Goal: Task Accomplishment & Management: Manage account settings

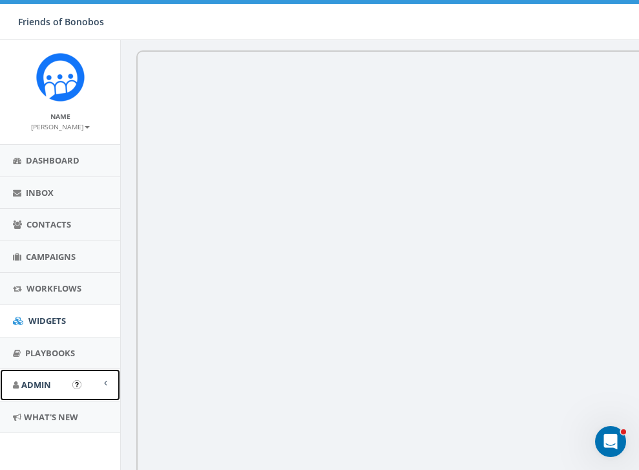
click at [49, 384] on span "Admin" at bounding box center [36, 385] width 30 height 12
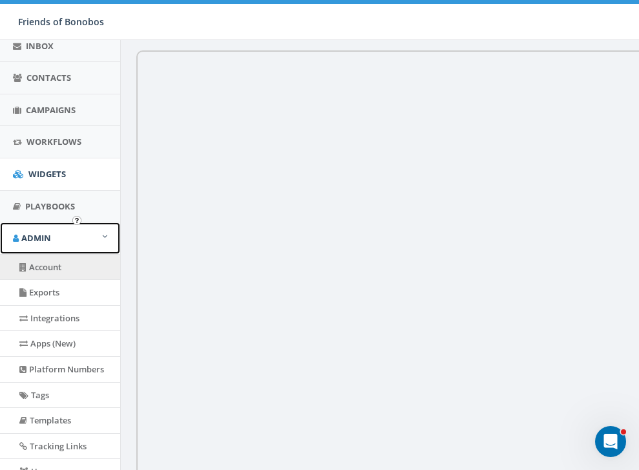
scroll to position [175, 0]
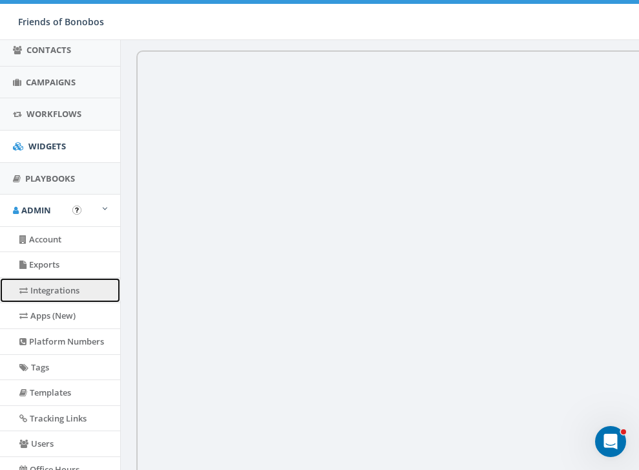
click at [49, 298] on link "Integrations" at bounding box center [60, 290] width 120 height 25
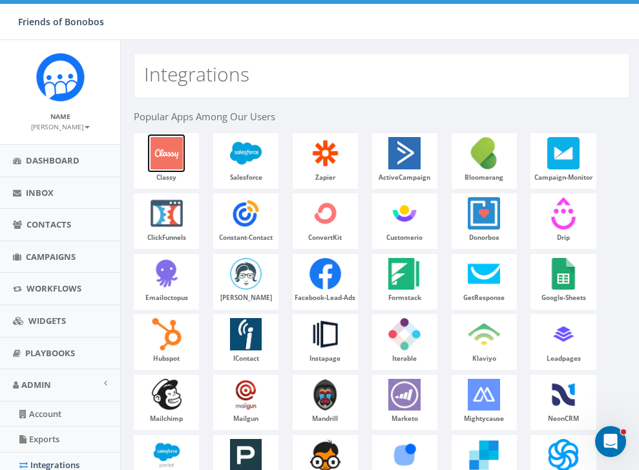
click at [160, 158] on img at bounding box center [166, 153] width 39 height 39
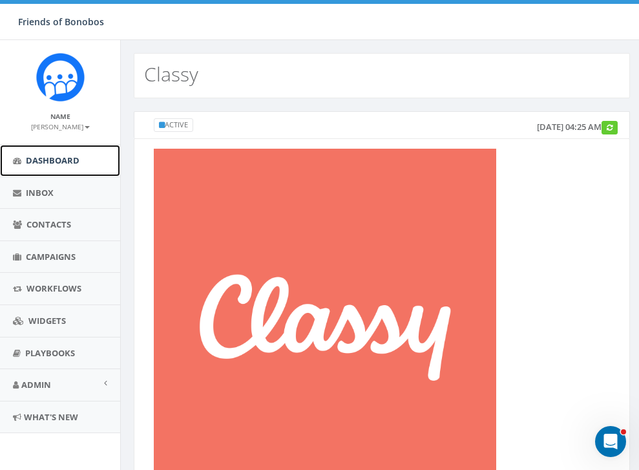
click at [56, 171] on link "Dashboard" at bounding box center [60, 161] width 120 height 32
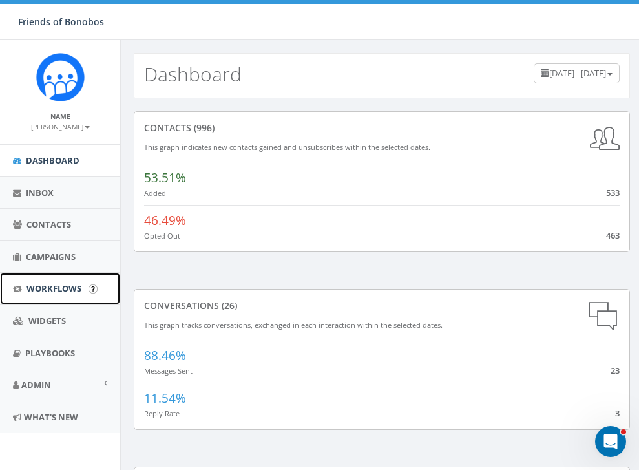
click at [65, 295] on link "Workflows" at bounding box center [60, 289] width 120 height 32
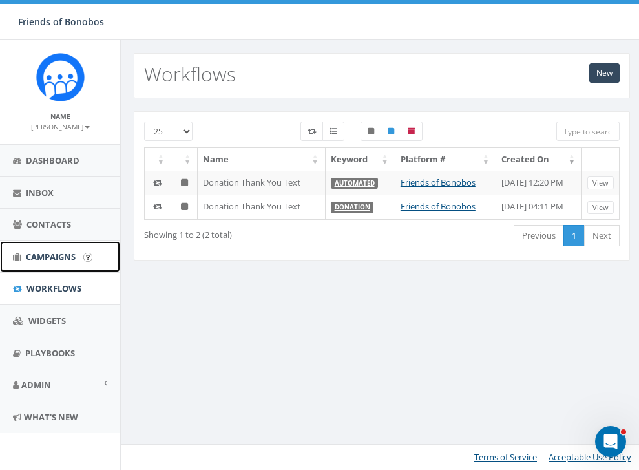
click at [57, 257] on span "Campaigns" at bounding box center [51, 257] width 50 height 12
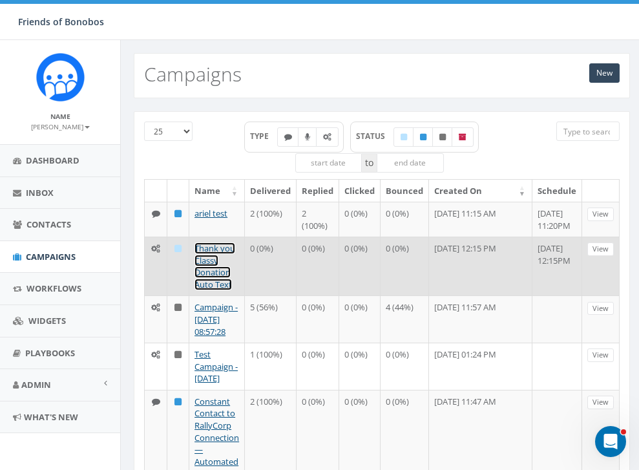
click at [217, 279] on link "Thank you Classy Donation Auto Text" at bounding box center [215, 266] width 41 height 48
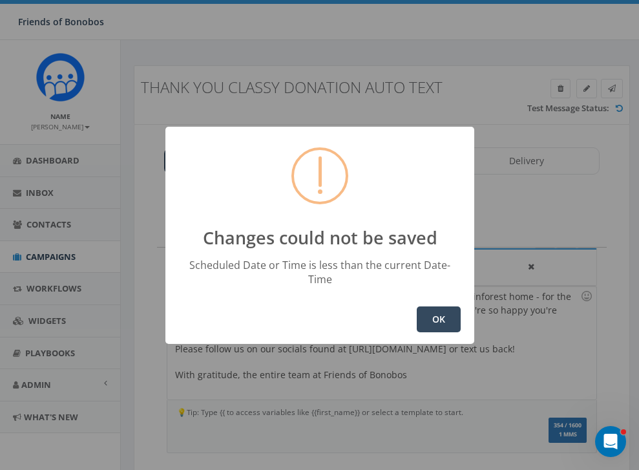
click at [436, 311] on button "OK" at bounding box center [439, 319] width 44 height 26
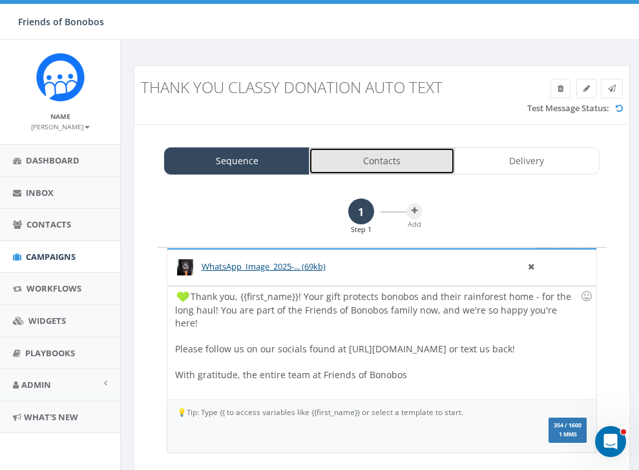
click at [372, 171] on link "Contacts" at bounding box center [381, 160] width 145 height 27
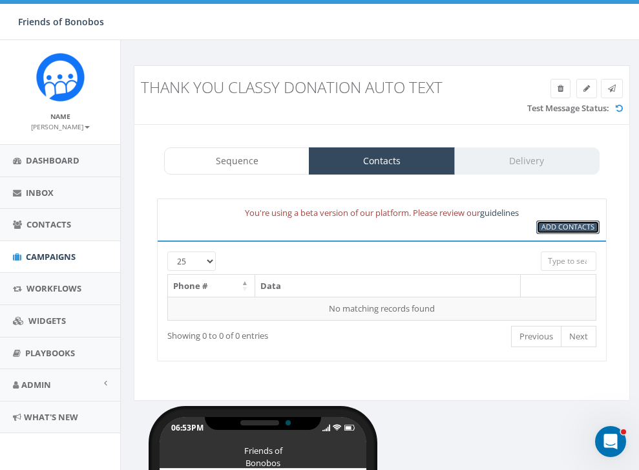
click at [556, 228] on span "Add Contacts" at bounding box center [568, 227] width 53 height 10
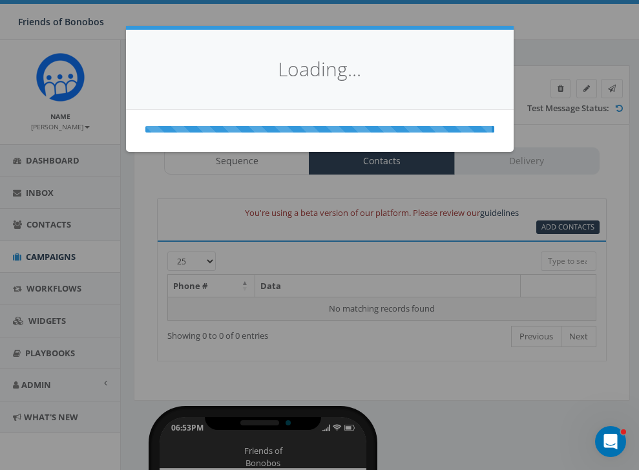
select select
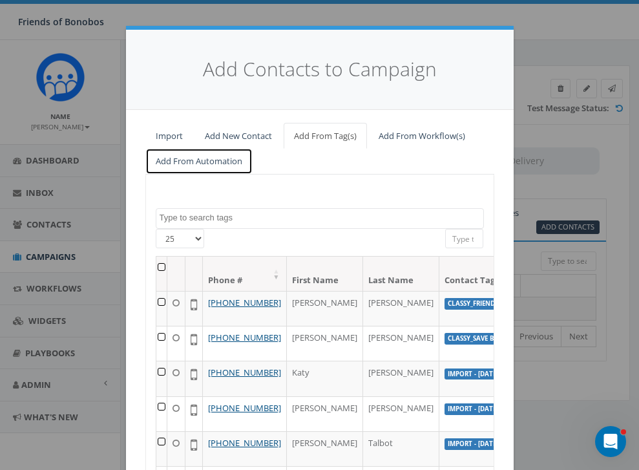
click at [207, 165] on link "Add From Automation" at bounding box center [198, 161] width 107 height 26
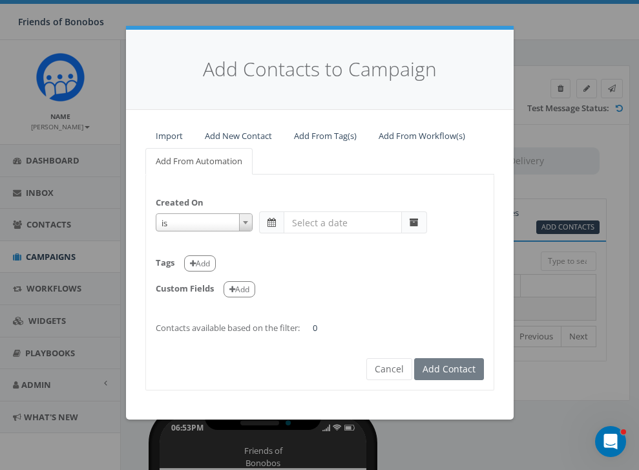
click at [245, 220] on span at bounding box center [245, 222] width 13 height 17
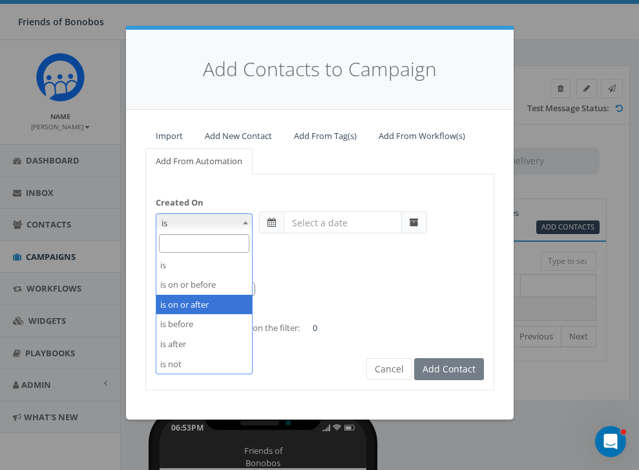
select select "is on or after"
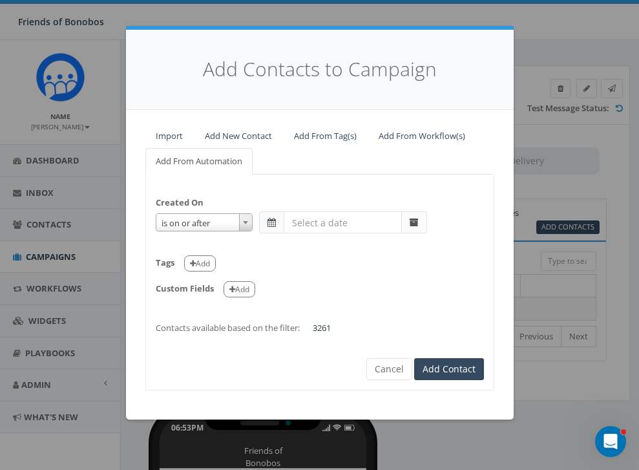
click at [270, 227] on span at bounding box center [271, 222] width 25 height 22
click at [418, 226] on span at bounding box center [414, 222] width 9 height 9
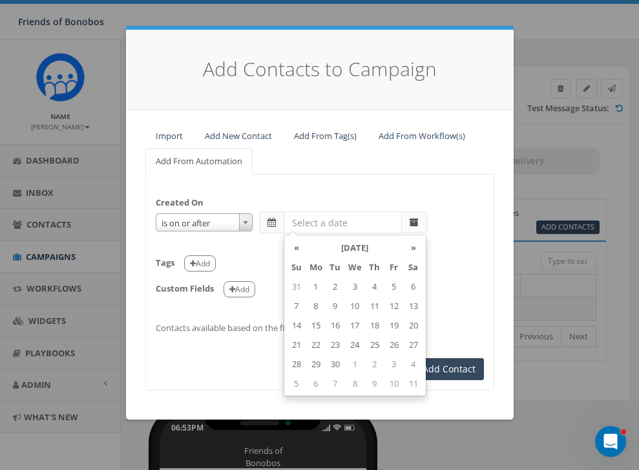
click at [337, 232] on input "text" at bounding box center [343, 222] width 118 height 22
click at [356, 330] on td "17" at bounding box center [355, 324] width 20 height 19
type input "2025-09-17"
click at [421, 198] on div "Created On is is on or before is on or after is before is after is not is on or…" at bounding box center [320, 259] width 348 height 150
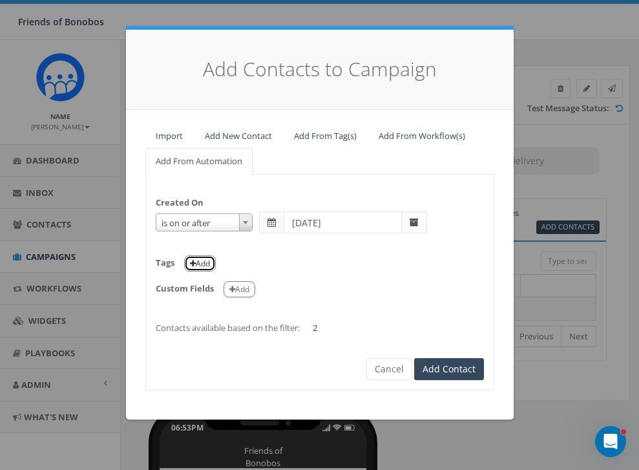
click at [204, 260] on button "Add" at bounding box center [200, 263] width 32 height 16
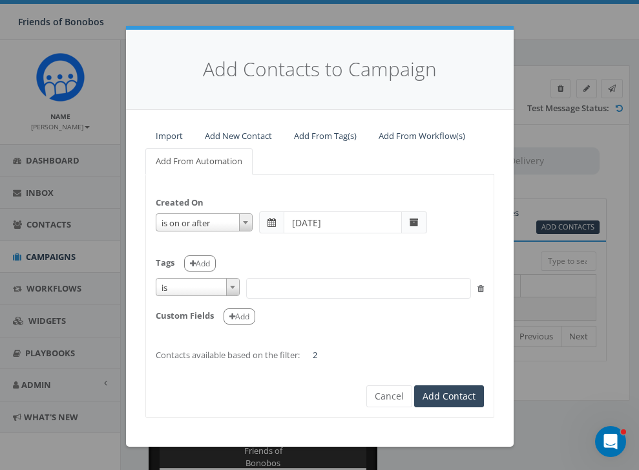
click at [253, 291] on textarea "Search" at bounding box center [253, 288] width 6 height 12
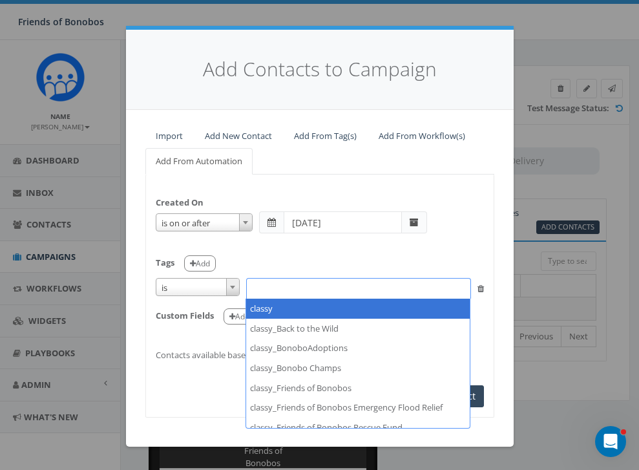
select select "classy"
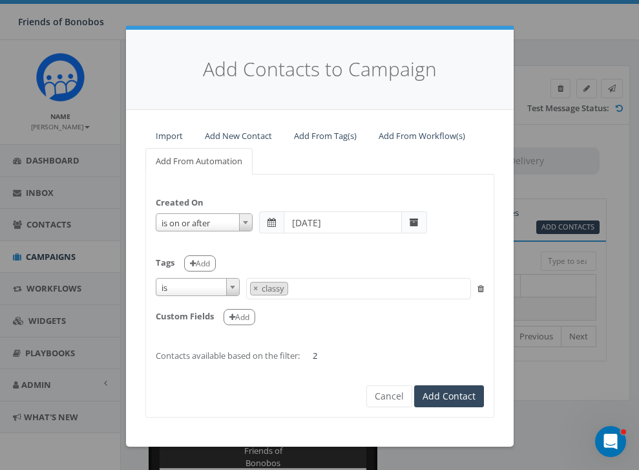
click at [236, 289] on span at bounding box center [232, 287] width 13 height 17
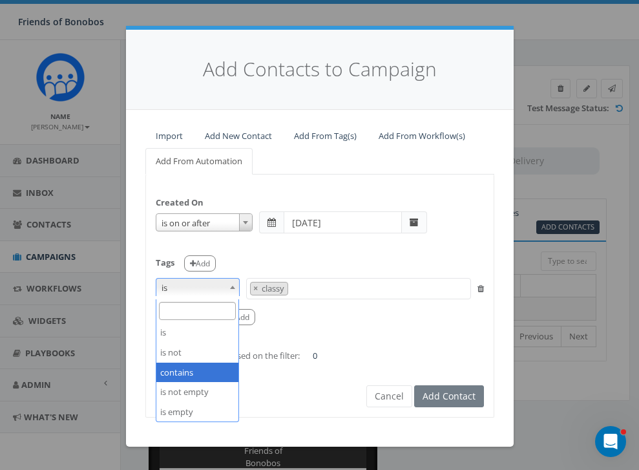
select select "contains"
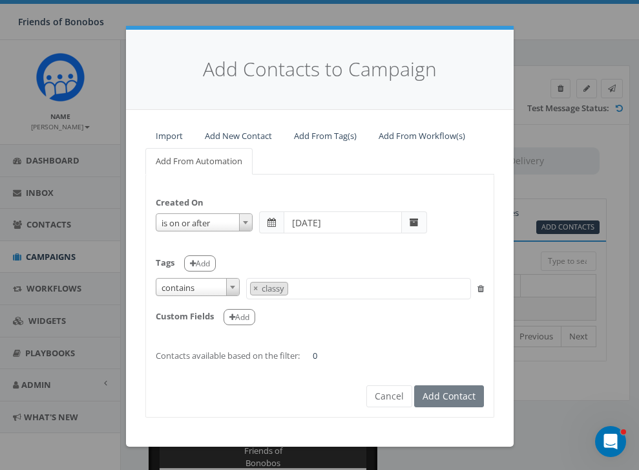
click at [302, 328] on div "Created On is is on or before is on or after is before is after is not is on or…" at bounding box center [320, 272] width 348 height 177
click at [247, 320] on button "Add" at bounding box center [240, 317] width 32 height 16
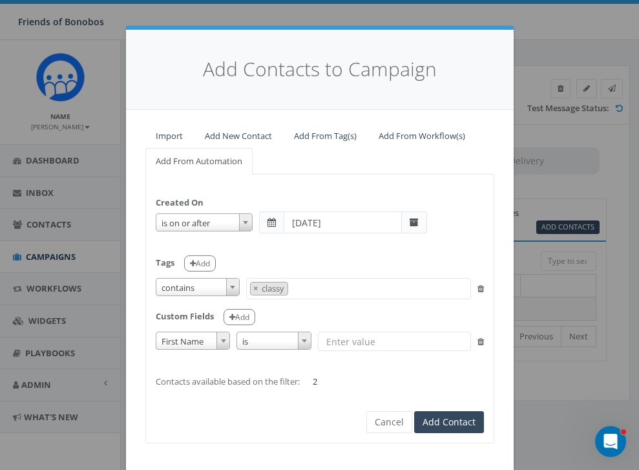
click at [300, 317] on div "Custom Fields Add" at bounding box center [320, 312] width 328 height 26
click at [453, 423] on button "Add Contact" at bounding box center [449, 422] width 70 height 22
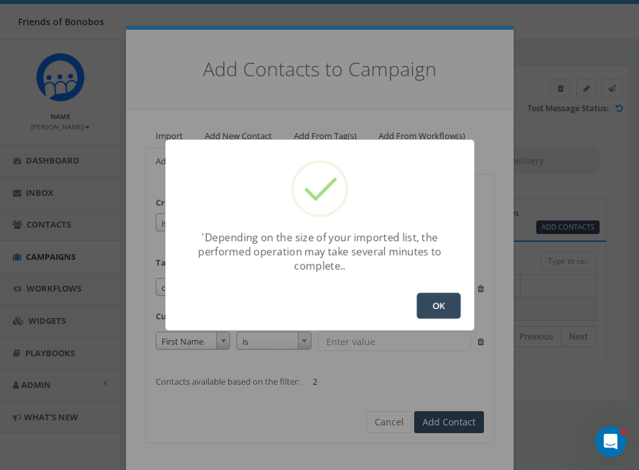
click at [443, 308] on button "OK" at bounding box center [439, 306] width 44 height 26
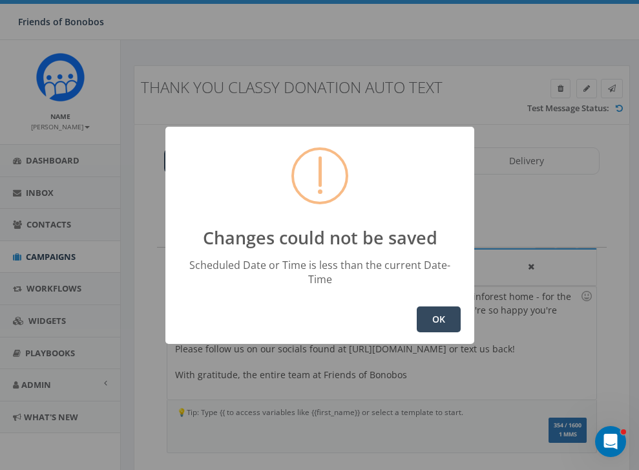
click at [433, 315] on button "OK" at bounding box center [439, 319] width 44 height 26
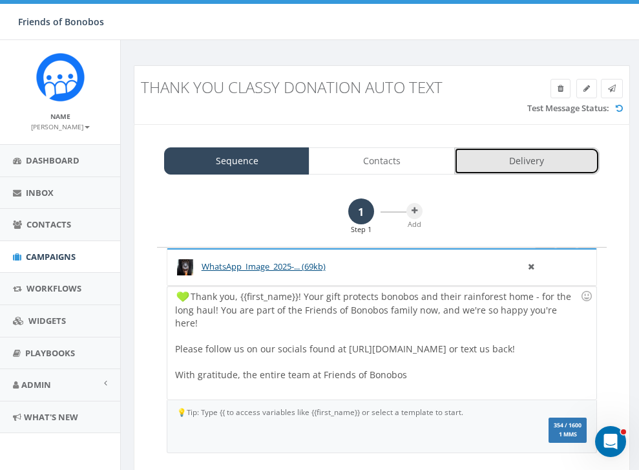
click at [486, 161] on link "Delivery" at bounding box center [526, 160] width 145 height 27
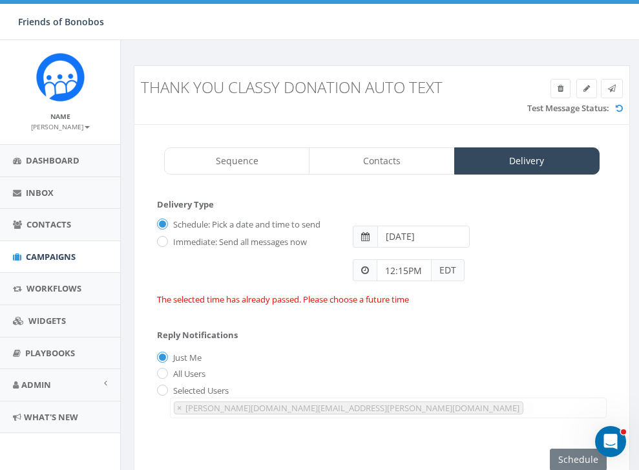
click at [364, 237] on span at bounding box center [365, 236] width 8 height 9
click at [170, 376] on label "All Users" at bounding box center [188, 374] width 36 height 13
click at [165, 376] on input "All Users" at bounding box center [161, 374] width 8 height 8
radio input "true"
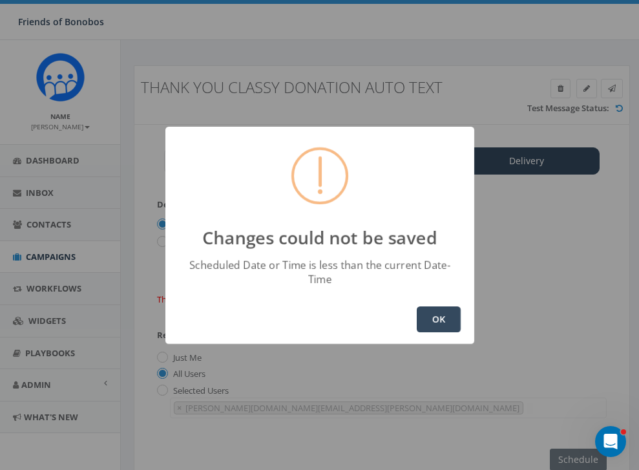
click at [442, 324] on button "OK" at bounding box center [439, 319] width 44 height 26
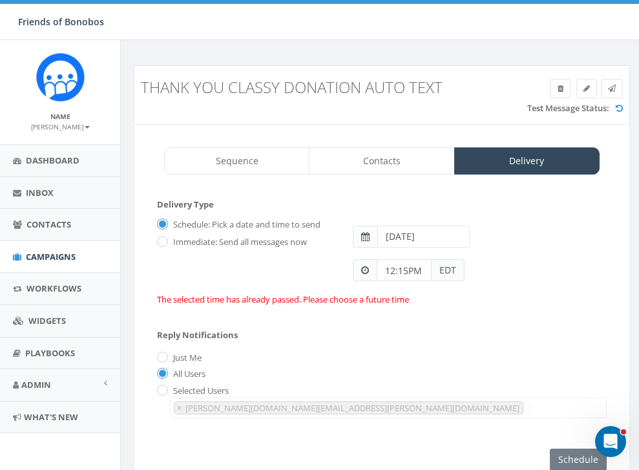
click at [412, 241] on input "2025-09-12" at bounding box center [423, 237] width 93 height 22
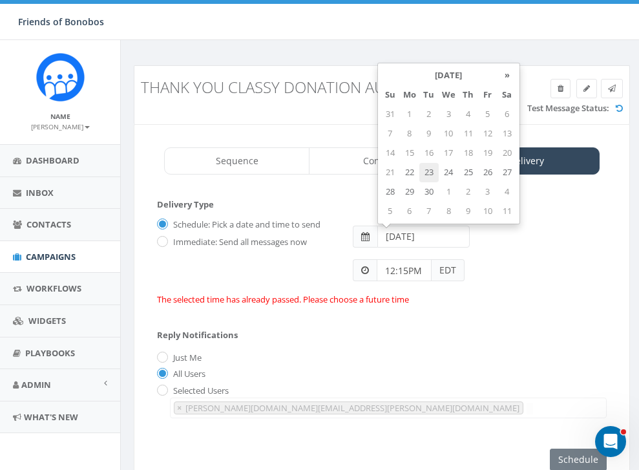
click at [429, 174] on td "23" at bounding box center [428, 172] width 19 height 19
type input "[DATE]"
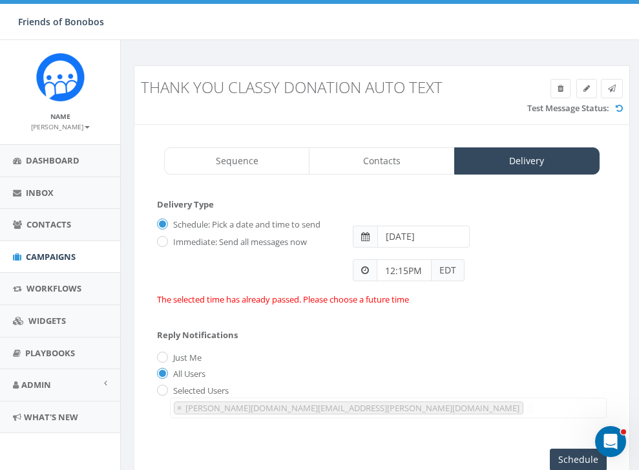
click at [507, 244] on div "2025-09-23" at bounding box center [480, 230] width 274 height 34
click at [410, 270] on input "12:15PM" at bounding box center [404, 270] width 55 height 22
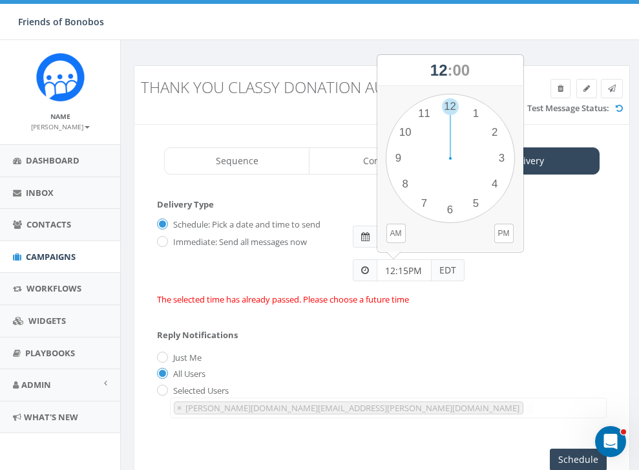
click at [432, 306] on form "Delivery Type Schedule: Pick a date and time to send Immediate: Send all messag…" at bounding box center [382, 257] width 450 height 119
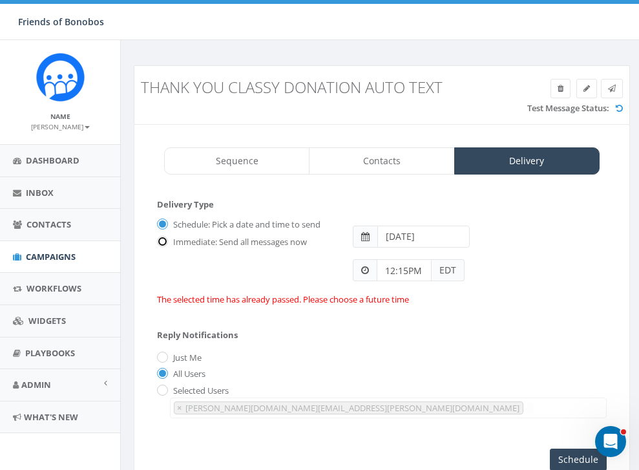
click at [161, 244] on input "Immediate: Send all messages now" at bounding box center [161, 242] width 8 height 8
radio input "true"
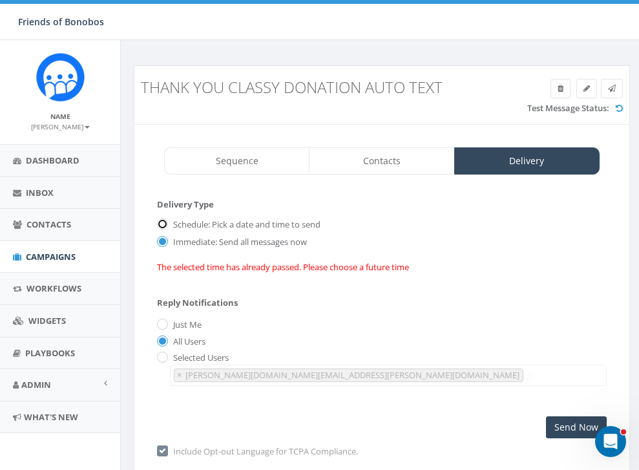
click at [165, 220] on input "Schedule: Pick a date and time to send" at bounding box center [161, 224] width 8 height 8
radio input "true"
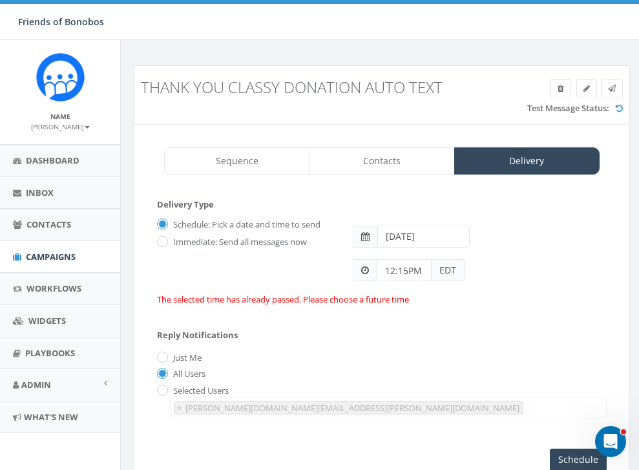
click at [434, 238] on input "2025-09-23" at bounding box center [423, 237] width 93 height 22
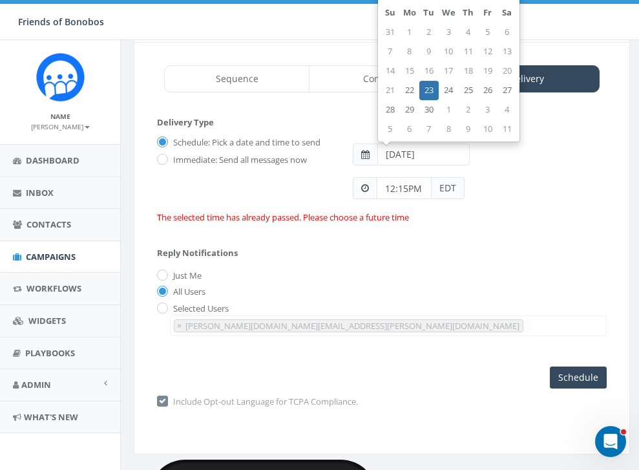
scroll to position [83, 0]
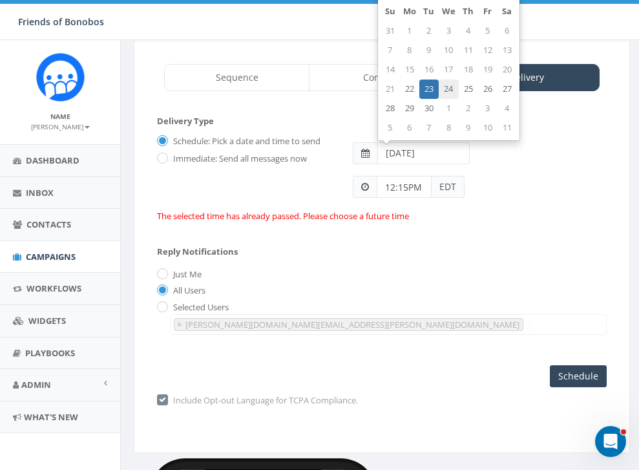
click at [445, 91] on td "24" at bounding box center [449, 88] width 20 height 19
click at [429, 94] on td "23" at bounding box center [428, 88] width 19 height 19
type input "2025-09-23"
click at [457, 237] on div "Reply Notifications Just Me All Users Selected Users kathleen.cook@bonobos.org …" at bounding box center [382, 287] width 450 height 107
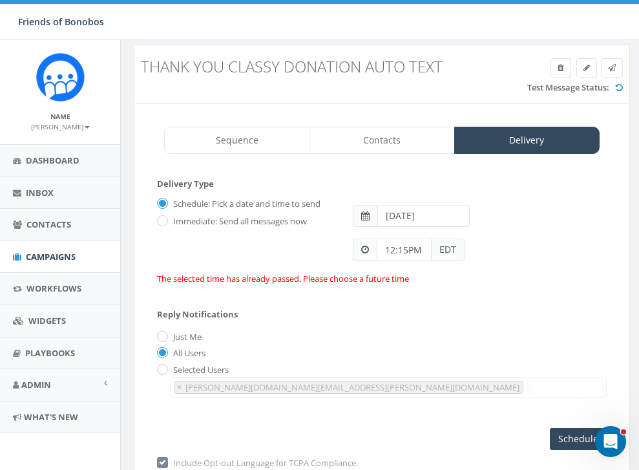
scroll to position [0, 0]
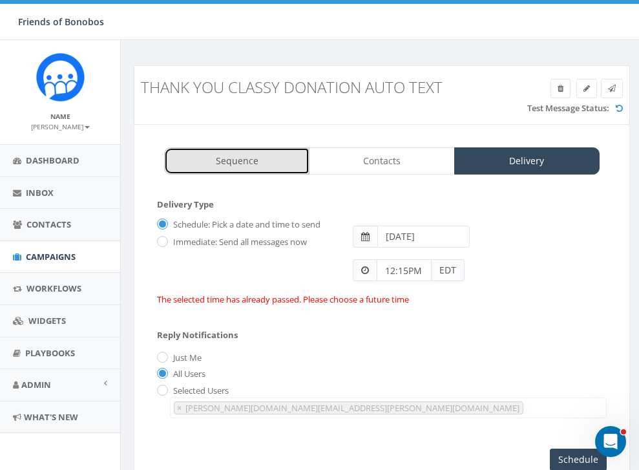
click at [236, 157] on link "Sequence" at bounding box center [236, 160] width 145 height 27
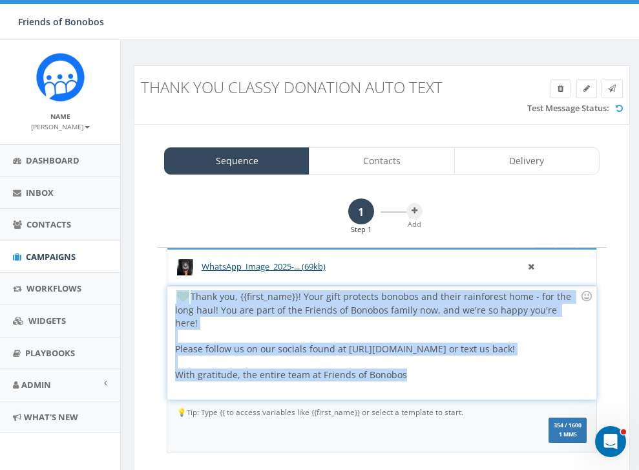
drag, startPoint x: 411, startPoint y: 367, endPoint x: 145, endPoint y: 291, distance: 276.8
click at [145, 291] on div "1 Step 1 Add WhatsApp_Image_2025-... (69kb) 💚 Thank you, {{first_name}}! Your g…" at bounding box center [382, 344] width 476 height 319
copy div "Thank you, {{first_name}}! Your gift protects bonobos and their rainforest home…"
click at [54, 260] on span "Campaigns" at bounding box center [51, 257] width 50 height 12
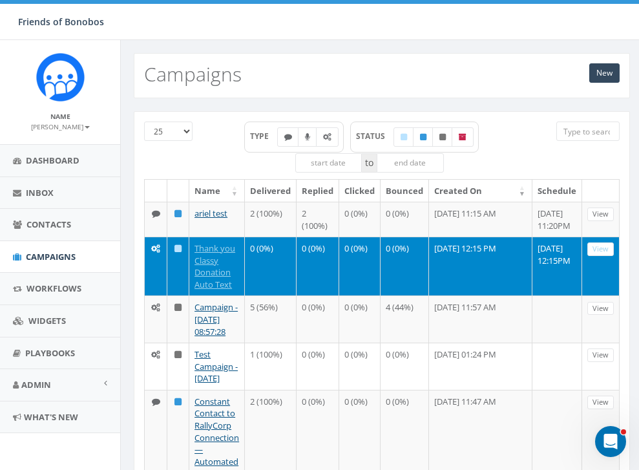
click at [593, 287] on td "View" at bounding box center [600, 266] width 37 height 59
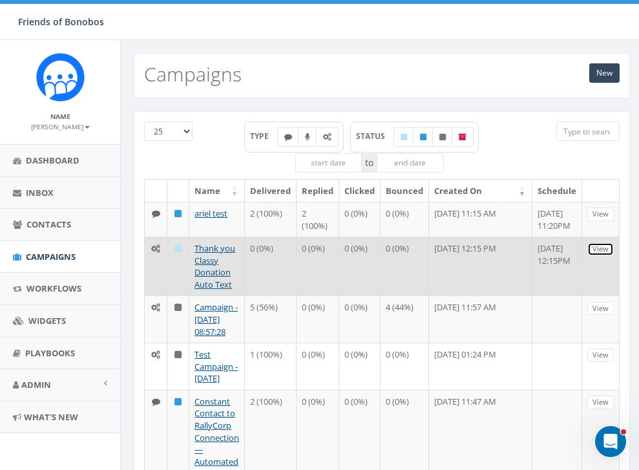
click at [598, 256] on link "View" at bounding box center [600, 249] width 26 height 14
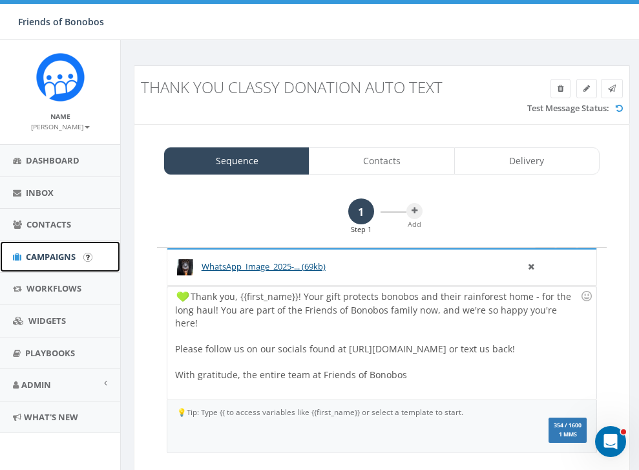
click at [67, 257] on span "Campaigns" at bounding box center [51, 257] width 50 height 12
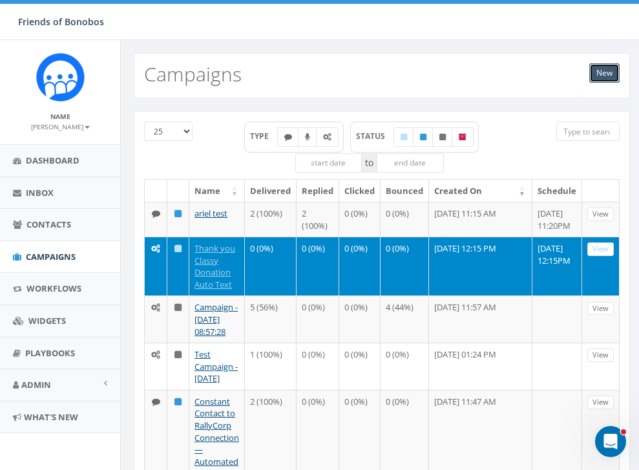
click at [602, 82] on link "New" at bounding box center [604, 72] width 30 height 19
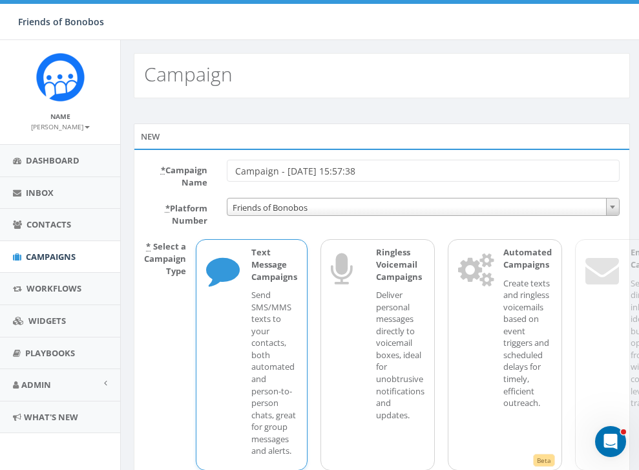
scroll to position [34, 0]
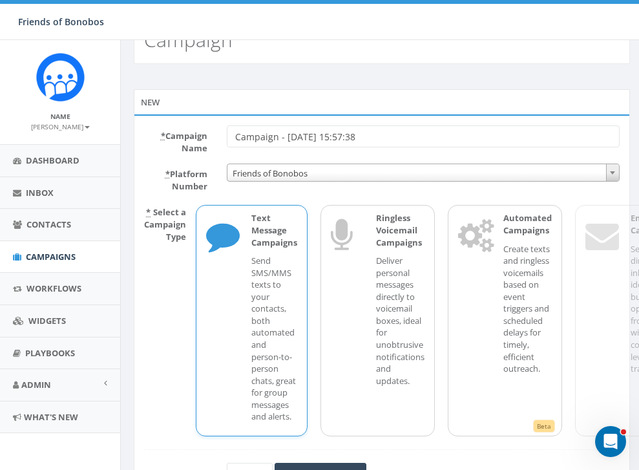
drag, startPoint x: 388, startPoint y: 133, endPoint x: 191, endPoint y: 123, distance: 197.4
click at [194, 129] on div "* Campaign Name Campaign - [DATE] 15:57:38" at bounding box center [381, 139] width 495 height 28
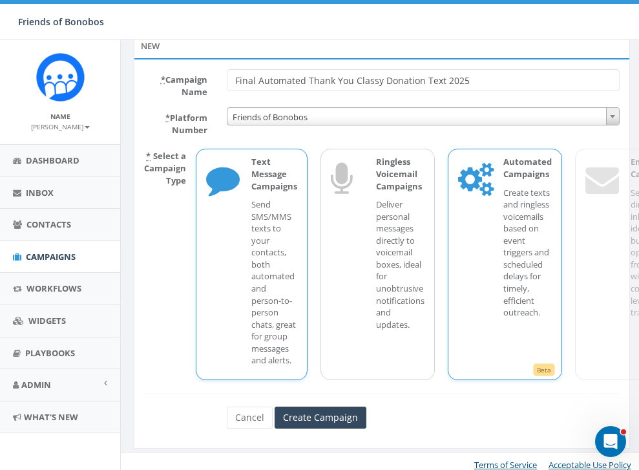
scroll to position [98, 0]
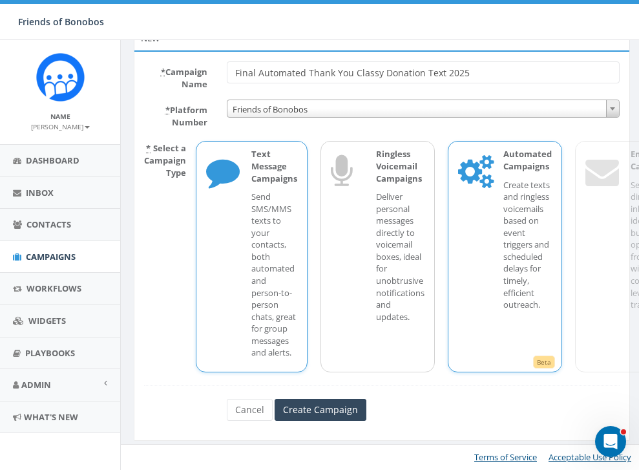
type input "Final Automated Thank You Classy Donation Text 2025"
click at [510, 244] on p "Create texts and ringless voicemails based on event triggers and scheduled dela…" at bounding box center [527, 245] width 48 height 132
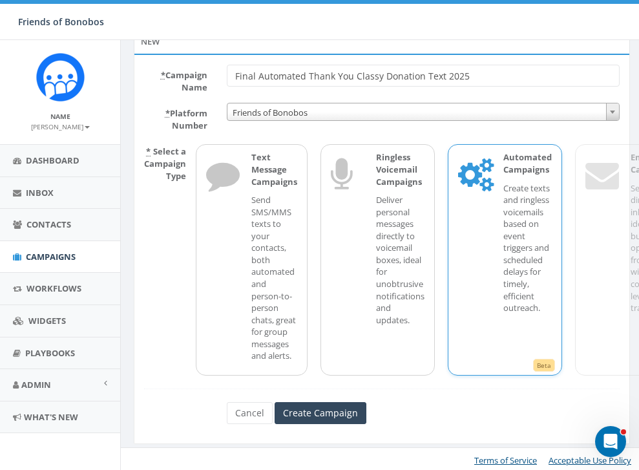
scroll to position [94, 0]
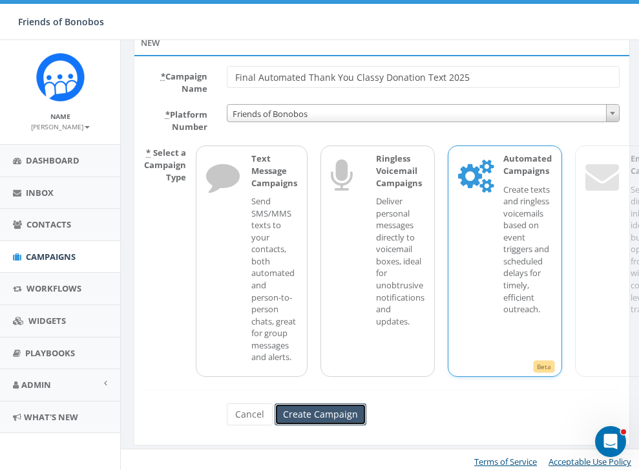
click at [346, 414] on input "Create Campaign" at bounding box center [321, 414] width 92 height 22
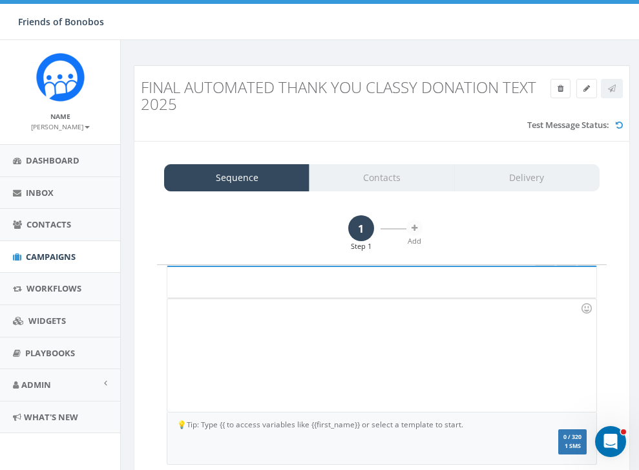
click at [297, 348] on div at bounding box center [381, 355] width 429 height 113
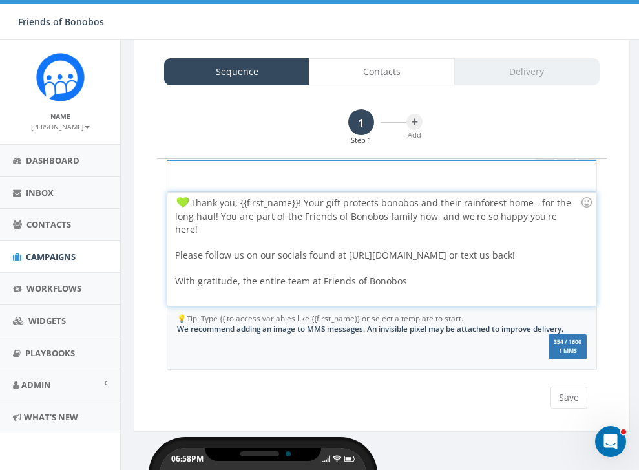
scroll to position [105, 0]
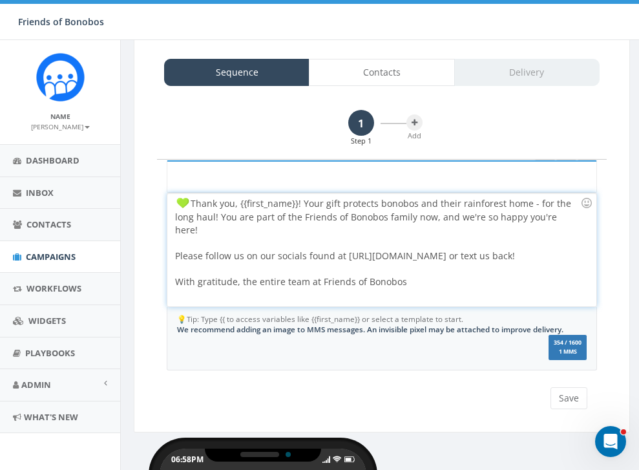
click at [543, 223] on div "Thank you, {{first_name}}! Your gift protects bonobos and their rainforest home…" at bounding box center [381, 249] width 429 height 113
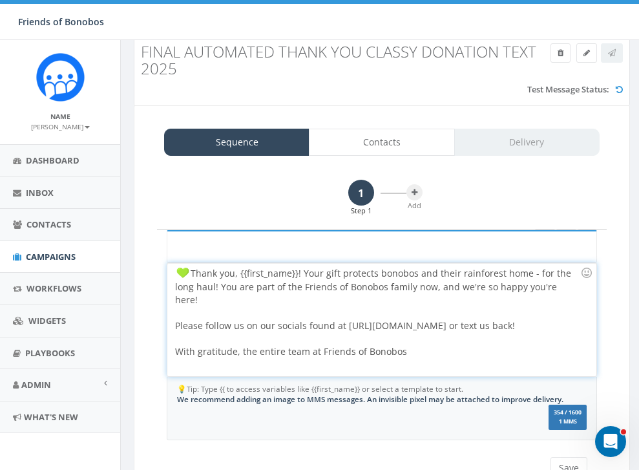
scroll to position [23, 0]
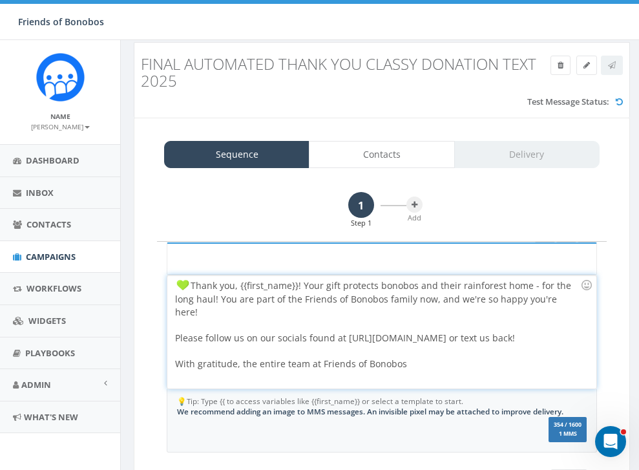
click at [209, 299] on div "Thank you, {{first_name}}! Your gift protects bonobos and their rainforest home…" at bounding box center [381, 331] width 429 height 113
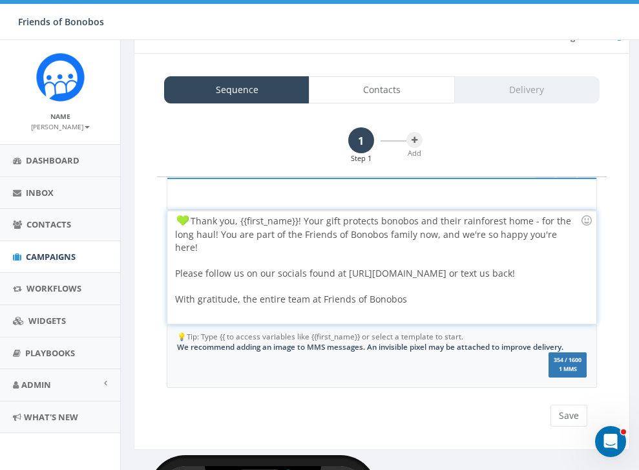
scroll to position [92, 0]
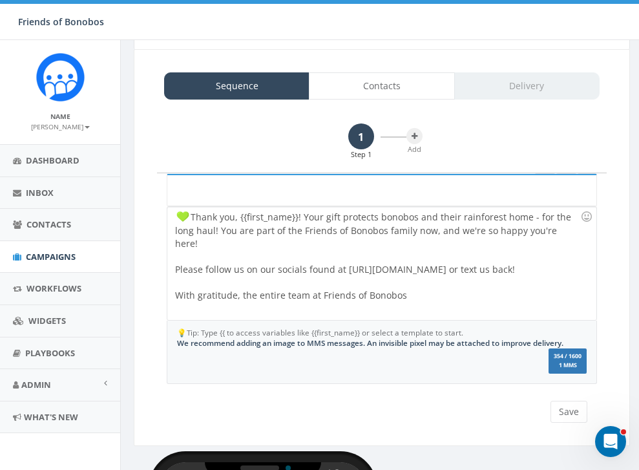
click at [386, 342] on span "We recommend adding an image to MMS messages. An invisible pixel may be attache…" at bounding box center [370, 342] width 386 height 10
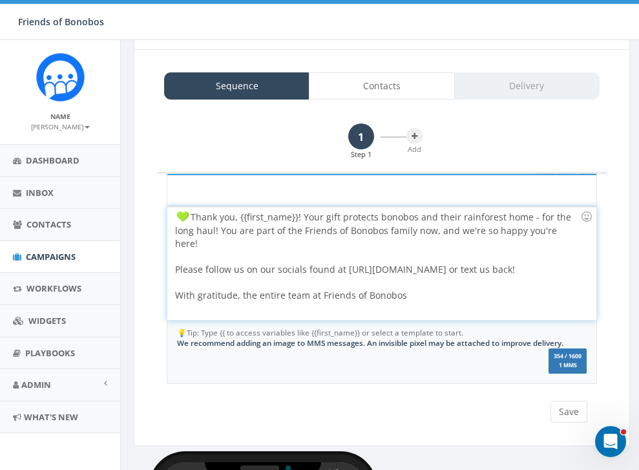
click at [436, 291] on div "Thank you, {{first_name}}! Your gift protects bonobos and their rainforest home…" at bounding box center [381, 263] width 429 height 113
click at [410, 145] on div "Add" at bounding box center [415, 149] width 16 height 10
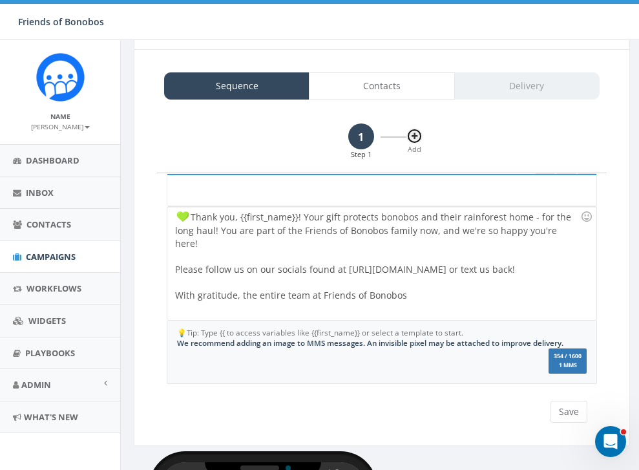
click at [414, 135] on icon at bounding box center [415, 136] width 6 height 8
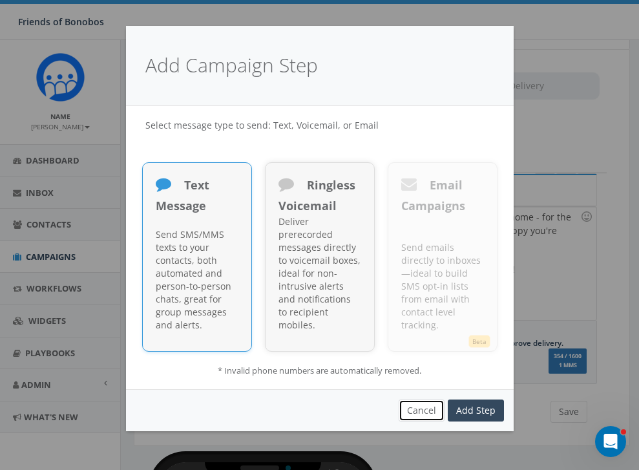
click at [434, 399] on button "Cancel" at bounding box center [422, 410] width 46 height 22
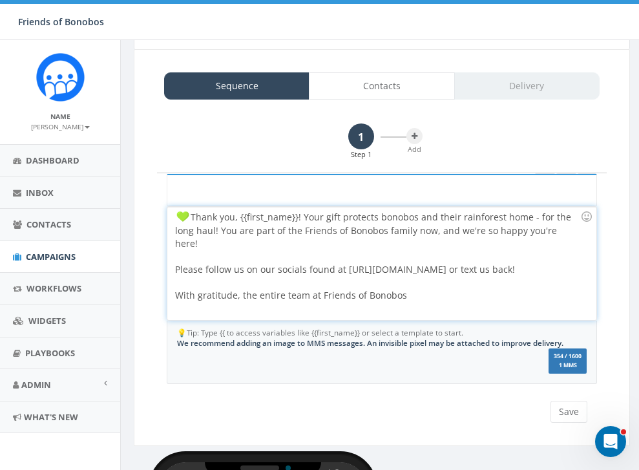
click at [301, 305] on div "Thank you, {{first_name}}! Your gift protects bonobos and their rainforest home…" at bounding box center [381, 263] width 429 height 113
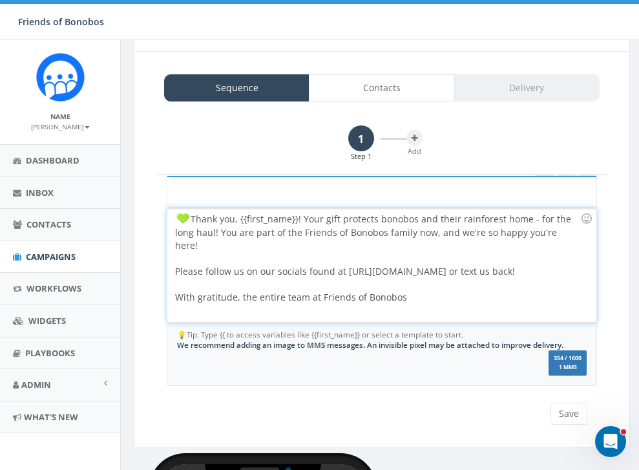
scroll to position [96, 0]
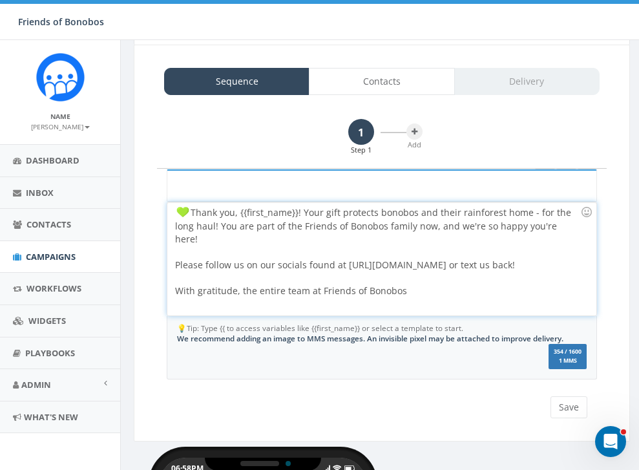
click at [396, 285] on div "Thank you, {{first_name}}! Your gift protects bonobos and their rainforest home…" at bounding box center [381, 258] width 429 height 113
click at [586, 212] on div at bounding box center [587, 212] width 22 height 22
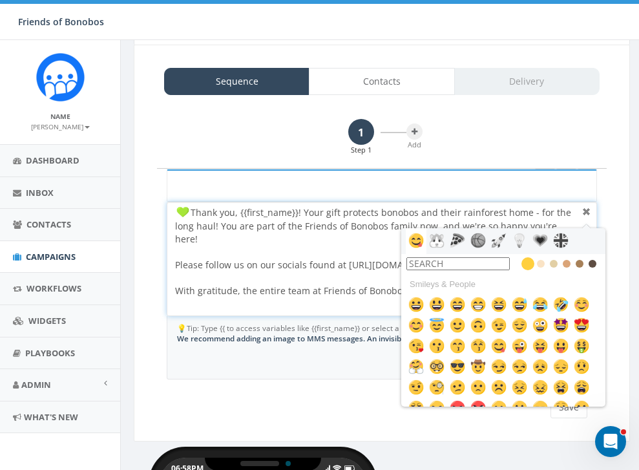
click at [586, 212] on div at bounding box center [587, 212] width 16 height 16
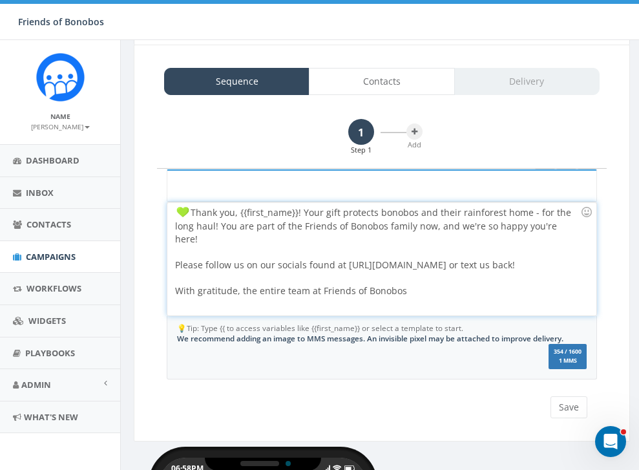
click at [524, 213] on div "Thank you, {{first_name}}! Your gift protects bonobos and their rainforest home…" at bounding box center [381, 258] width 429 height 113
click at [475, 271] on div at bounding box center [377, 277] width 405 height 13
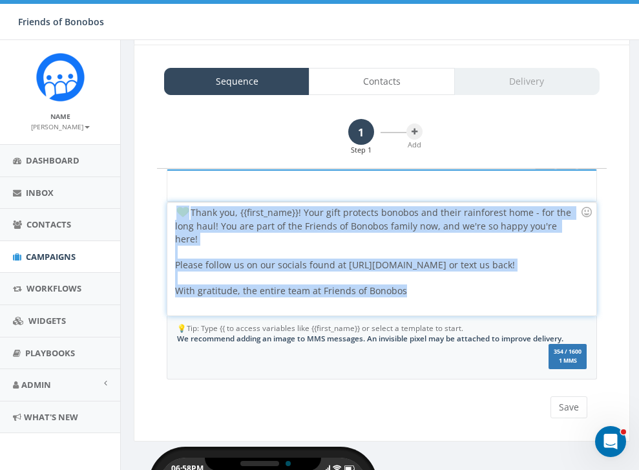
drag, startPoint x: 468, startPoint y: 280, endPoint x: 164, endPoint y: 205, distance: 313.5
click at [162, 204] on div "💚 Thank you, {{first_name}}! Your gift protects bonobos and their rainforest ho…" at bounding box center [382, 274] width 450 height 210
copy div "Thank you, {{first_name}}! Your gift protects bonobos and their rainforest home…"
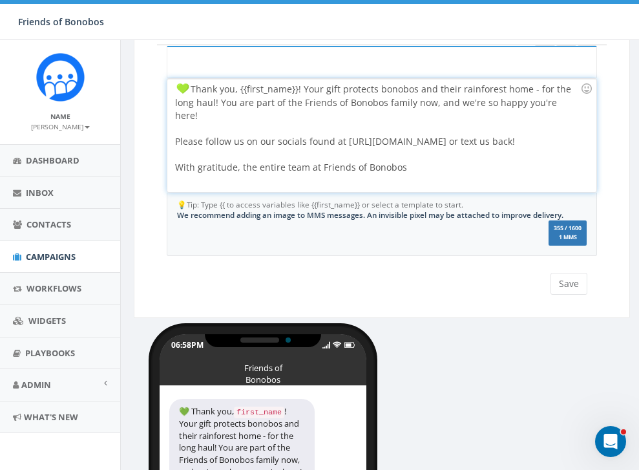
scroll to position [254, 0]
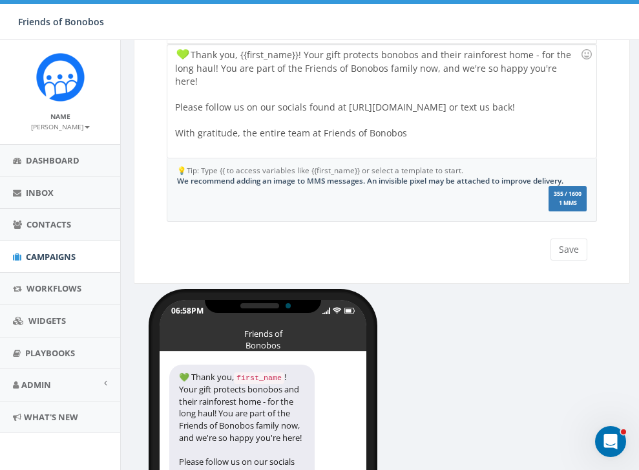
click at [319, 183] on span "We recommend adding an image to MMS messages. An invisible pixel may be attache…" at bounding box center [370, 180] width 386 height 10
click at [295, 181] on span "We recommend adding an image to MMS messages. An invisible pixel may be attache…" at bounding box center [370, 180] width 386 height 10
click at [284, 181] on span "We recommend adding an image to MMS messages. An invisible pixel may be attache…" at bounding box center [370, 180] width 386 height 10
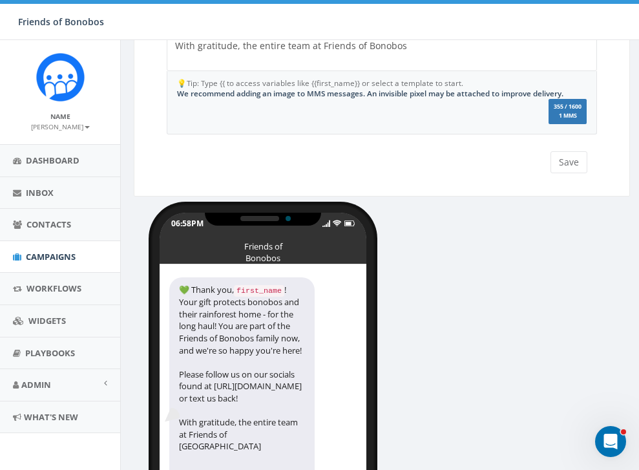
scroll to position [202, 0]
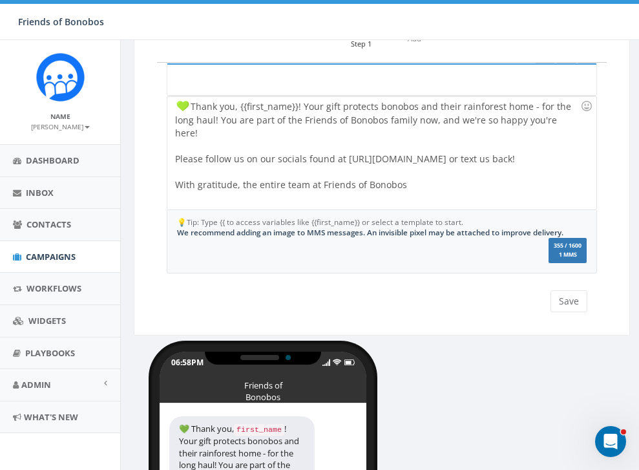
click at [577, 251] on label "355 / 1600 1 MMS" at bounding box center [568, 250] width 38 height 25
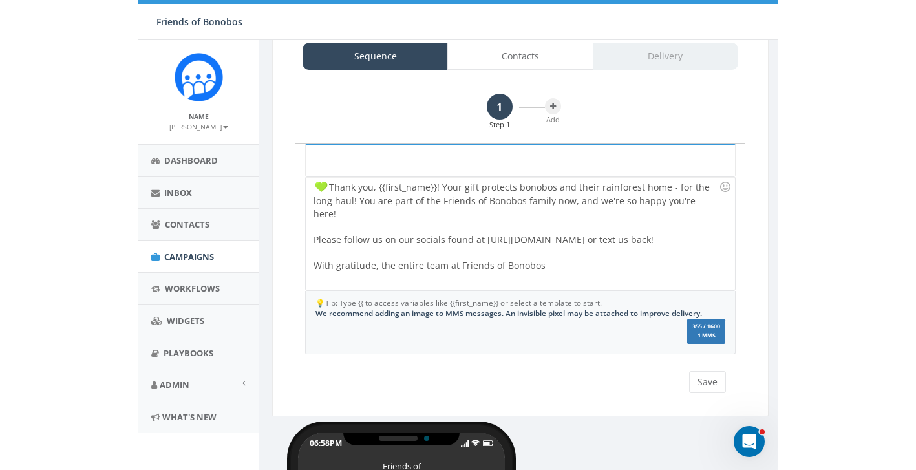
scroll to position [0, 0]
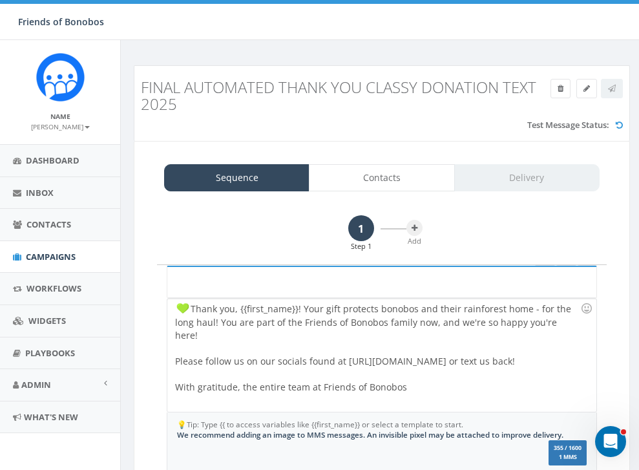
click at [588, 89] on h3 "Final Automated Thank You Classy Donation Text 2025" at bounding box center [382, 96] width 482 height 34
click at [585, 89] on h3 "Final Automated Thank You Classy Donation Text 2025" at bounding box center [382, 96] width 482 height 34
click at [509, 155] on div "Sequence Contacts Delivery 1 Step 1 Add 💚 Thank you, {{first_name}}! Your gift …" at bounding box center [382, 339] width 496 height 397
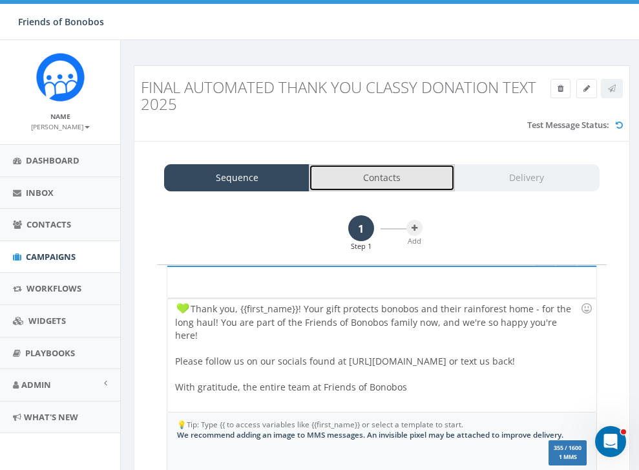
click at [396, 183] on link "Contacts" at bounding box center [381, 177] width 145 height 27
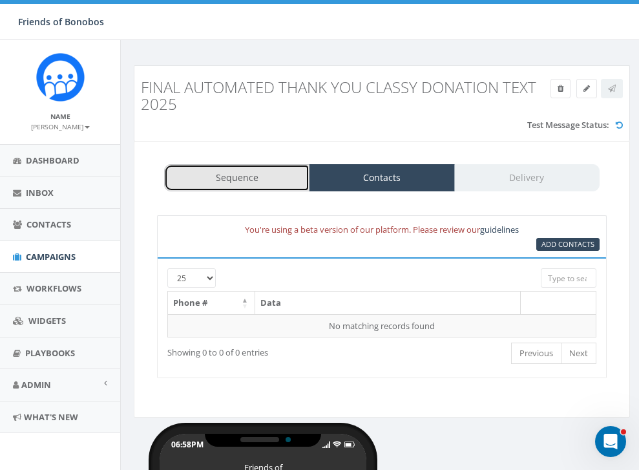
click at [258, 178] on link "Sequence" at bounding box center [236, 177] width 145 height 27
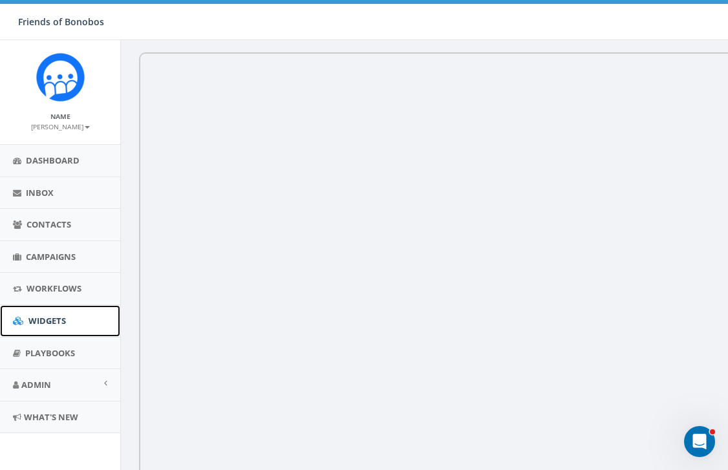
click at [59, 324] on span "Widgets" at bounding box center [46, 321] width 37 height 12
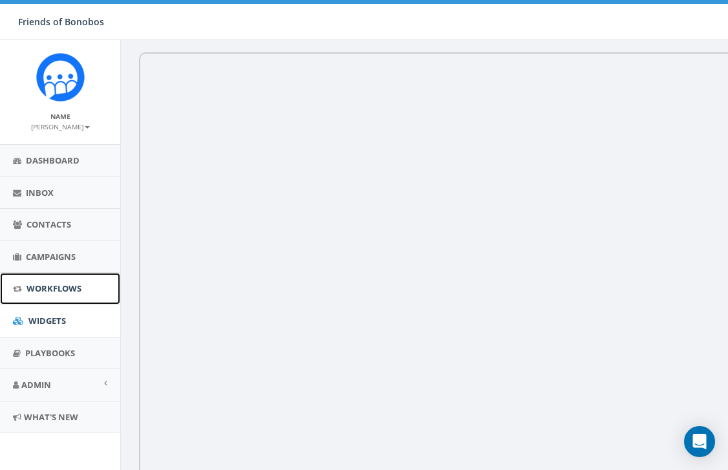
click at [53, 297] on link "Workflows" at bounding box center [60, 289] width 120 height 32
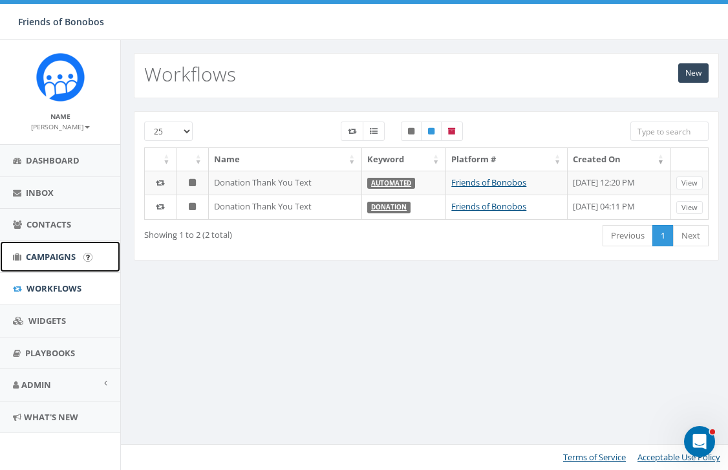
click at [52, 261] on span "Campaigns" at bounding box center [51, 257] width 50 height 12
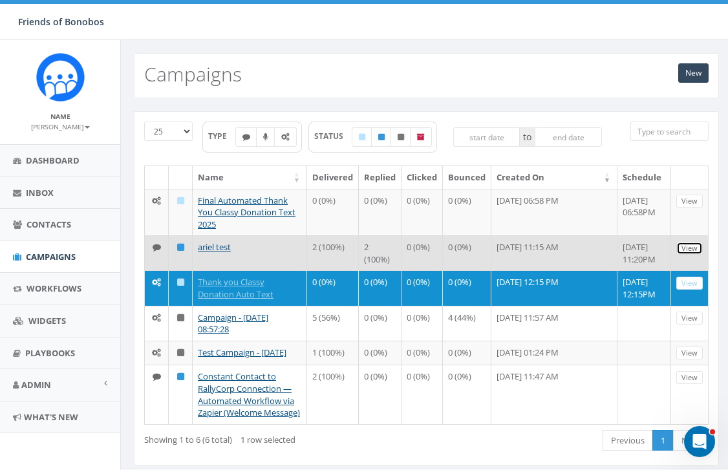
click at [688, 249] on link "View" at bounding box center [689, 249] width 26 height 14
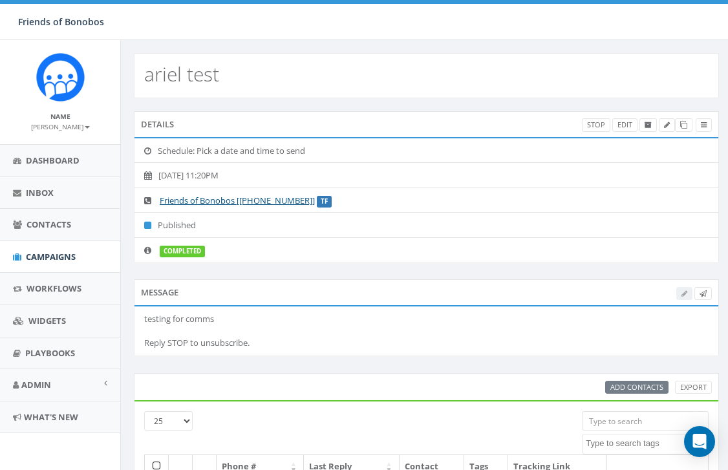
select select
click at [698, 126] on link at bounding box center [703, 125] width 16 height 14
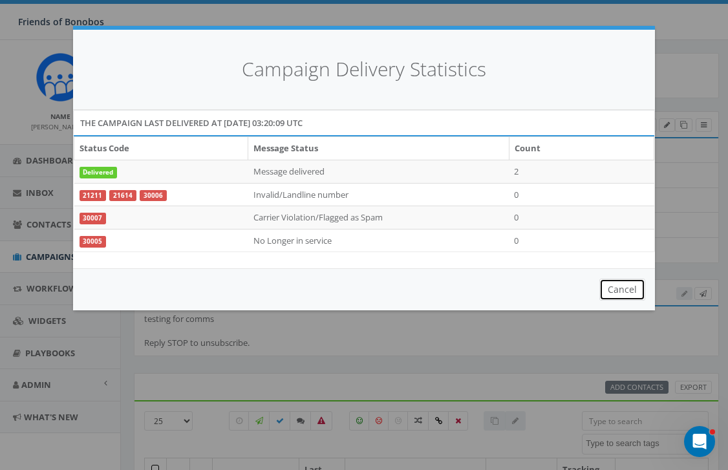
click at [624, 297] on button "Cancel" at bounding box center [622, 290] width 46 height 22
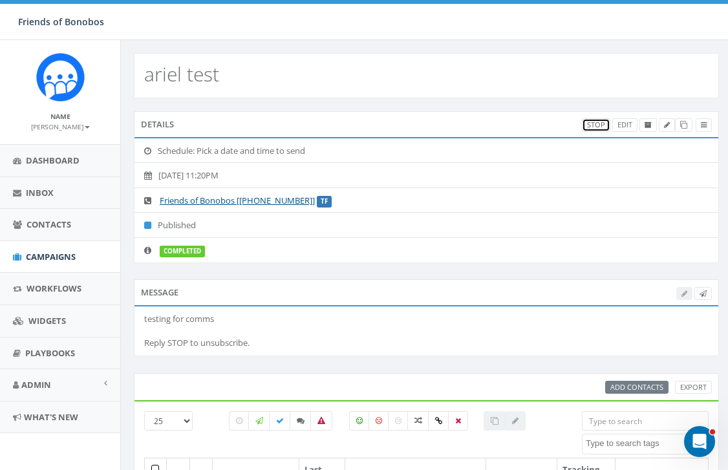
click at [596, 126] on link "Stop" at bounding box center [596, 125] width 28 height 14
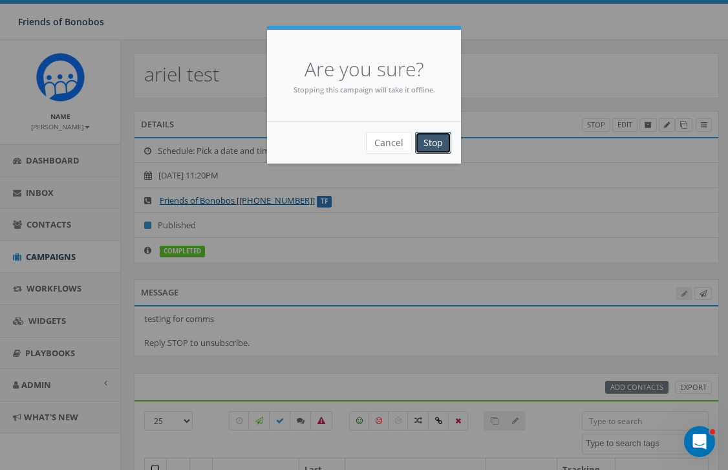
click at [428, 148] on input "Stop" at bounding box center [433, 143] width 36 height 22
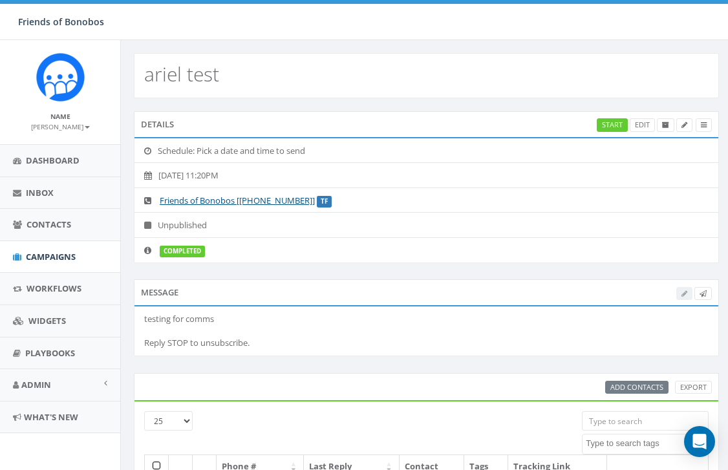
select select
click at [666, 126] on icon at bounding box center [665, 125] width 7 height 7
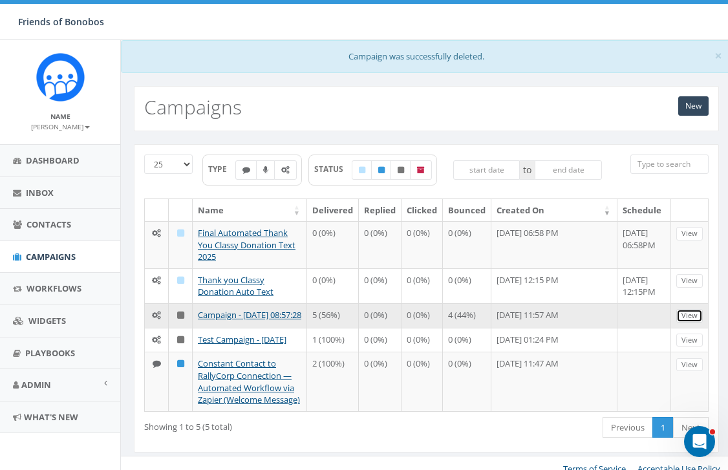
click at [687, 323] on link "View" at bounding box center [689, 316] width 26 height 14
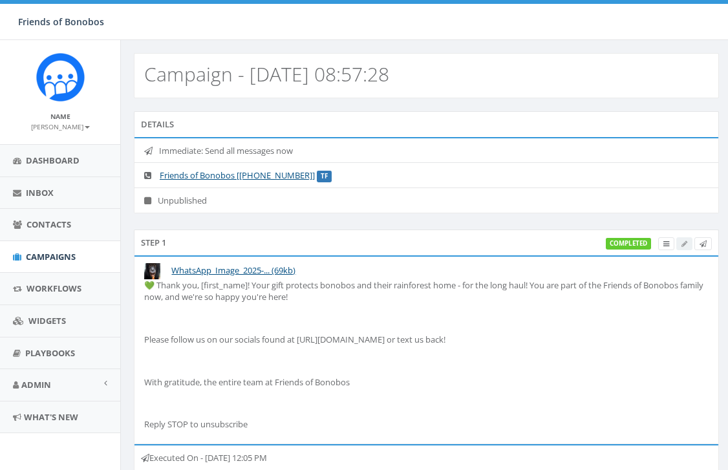
select select
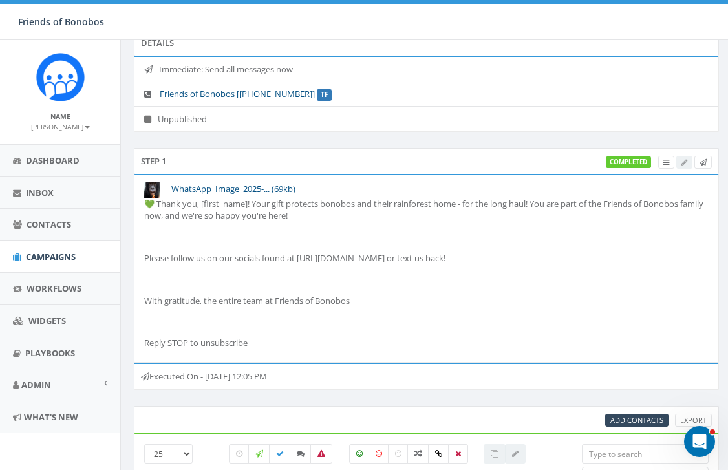
scroll to position [52, 0]
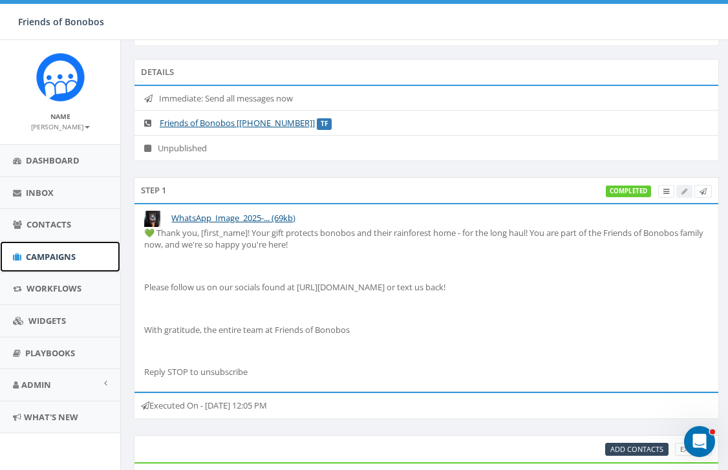
click at [70, 251] on span "Campaigns" at bounding box center [51, 257] width 50 height 12
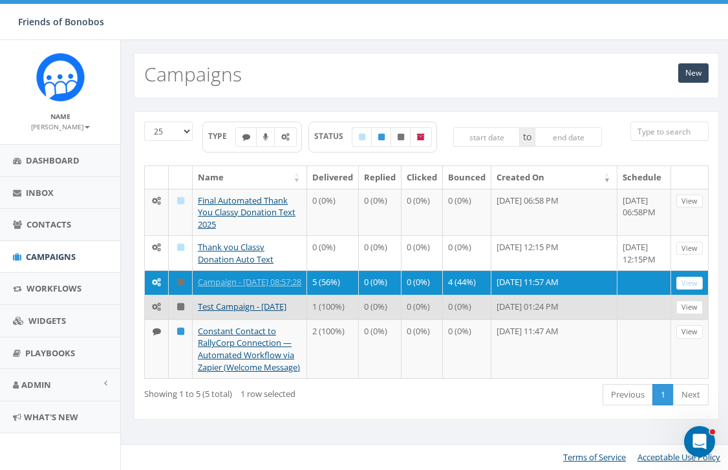
scroll to position [17, 0]
click at [684, 313] on link "View" at bounding box center [689, 308] width 26 height 14
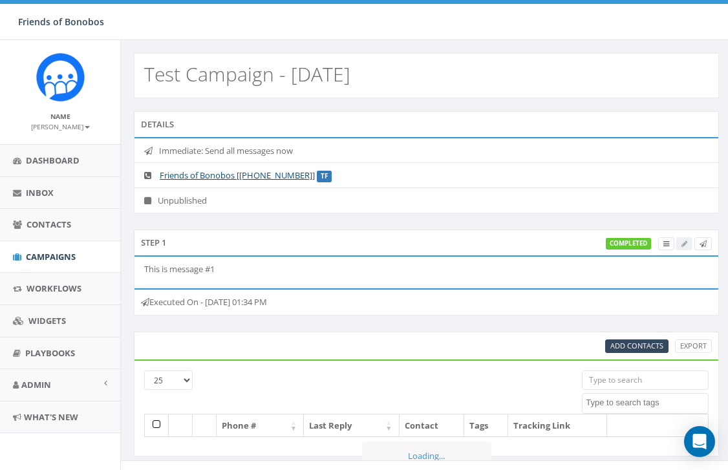
select select
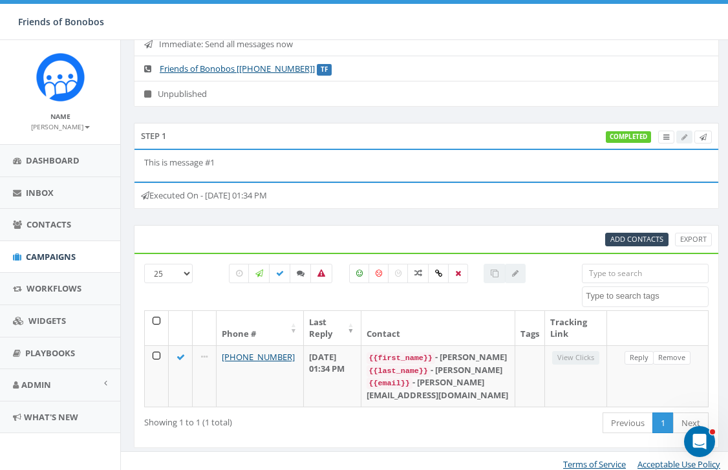
scroll to position [111, 0]
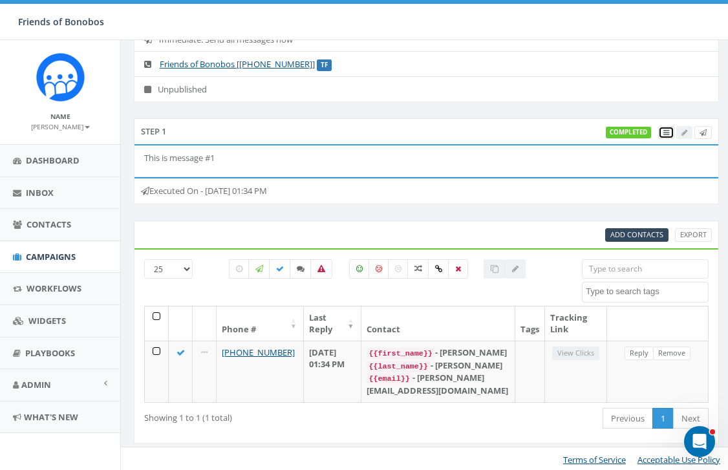
click at [665, 133] on icon at bounding box center [666, 132] width 6 height 7
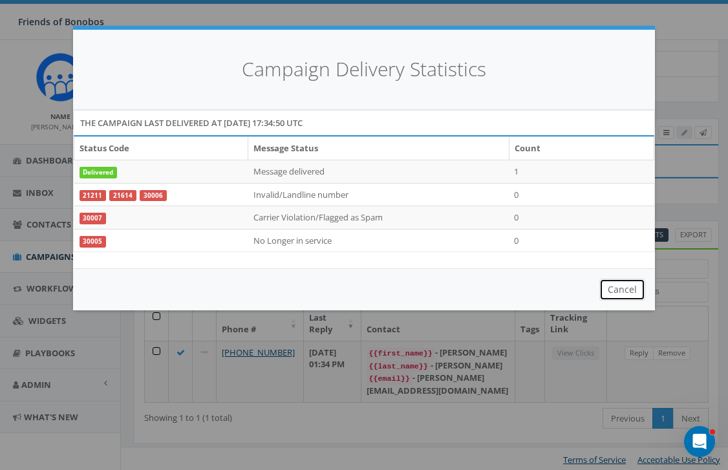
click at [630, 290] on button "Cancel" at bounding box center [622, 290] width 46 height 22
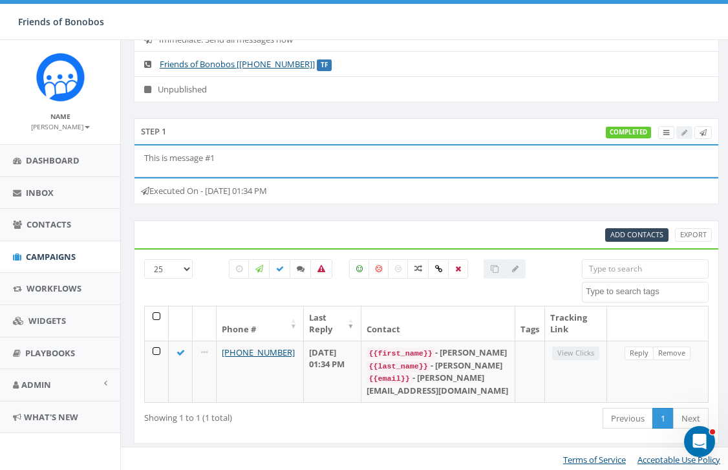
click at [686, 132] on div "completed" at bounding box center [659, 132] width 106 height 14
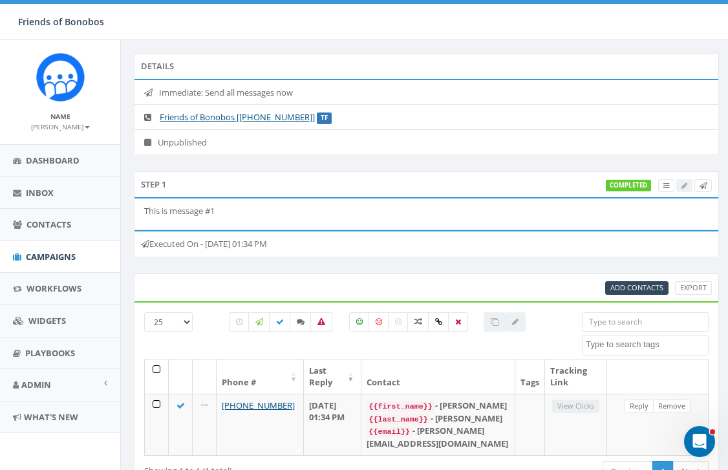
scroll to position [0, 0]
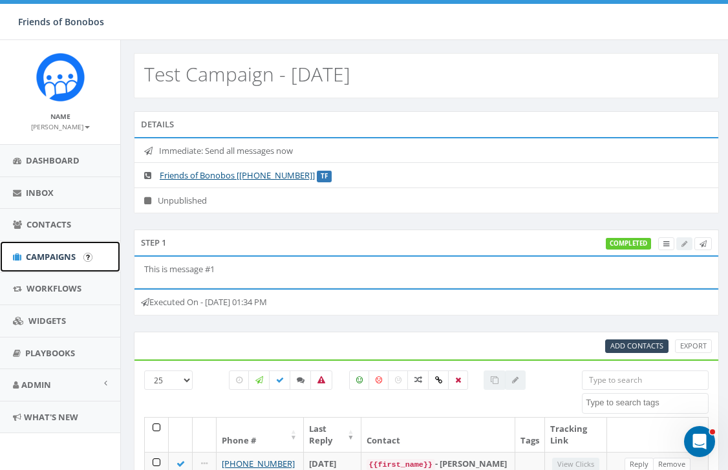
click at [54, 257] on span "Campaigns" at bounding box center [51, 257] width 50 height 12
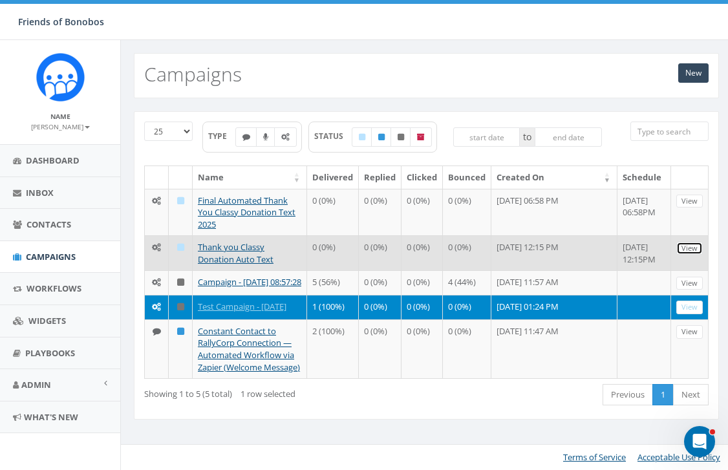
click at [686, 248] on link "View" at bounding box center [689, 249] width 26 height 14
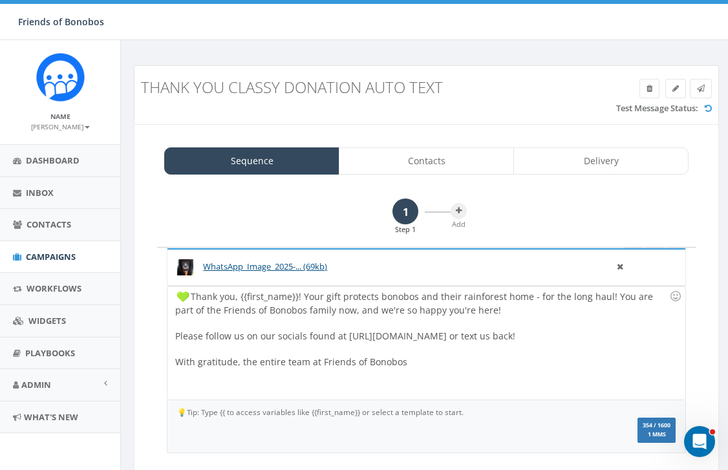
click at [650, 90] on h3 "Thank you Classy Donation Auto Text" at bounding box center [426, 87] width 571 height 17
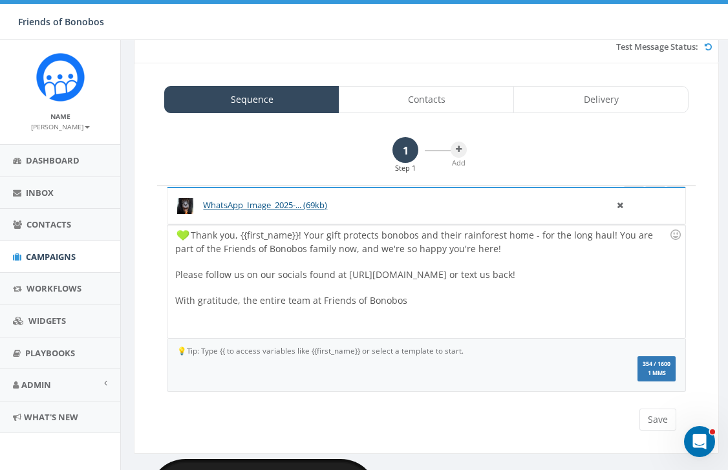
scroll to position [63, 0]
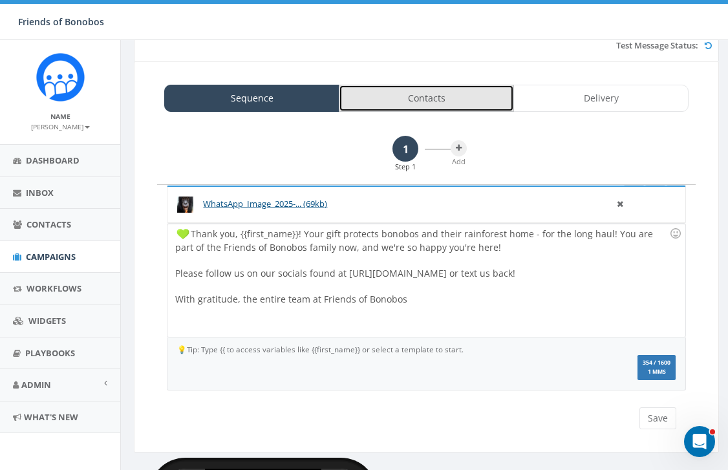
click at [427, 98] on link "Contacts" at bounding box center [426, 98] width 175 height 27
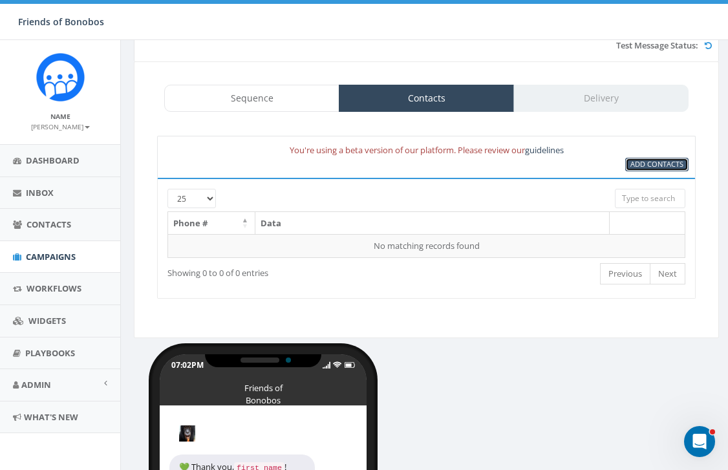
click at [637, 166] on span "Add Contacts" at bounding box center [656, 164] width 53 height 10
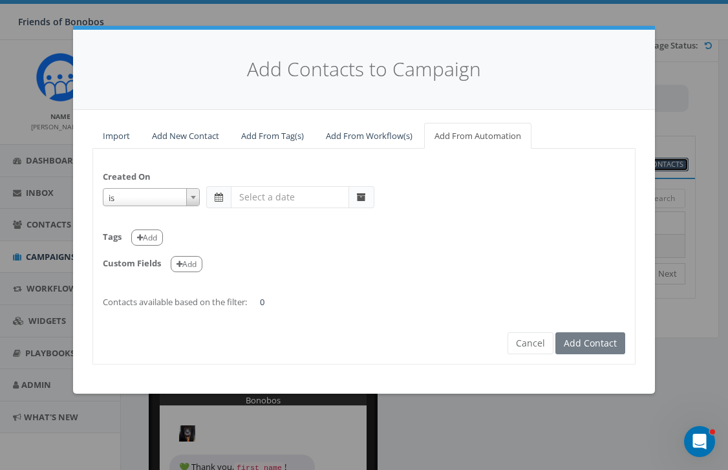
select select "is on or after"
type input "Sep 16 2025"
select select "contains"
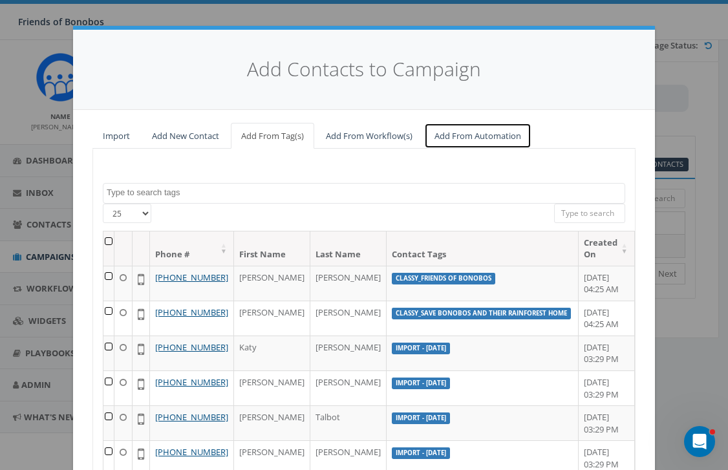
click at [457, 139] on link "Add From Automation" at bounding box center [477, 136] width 107 height 26
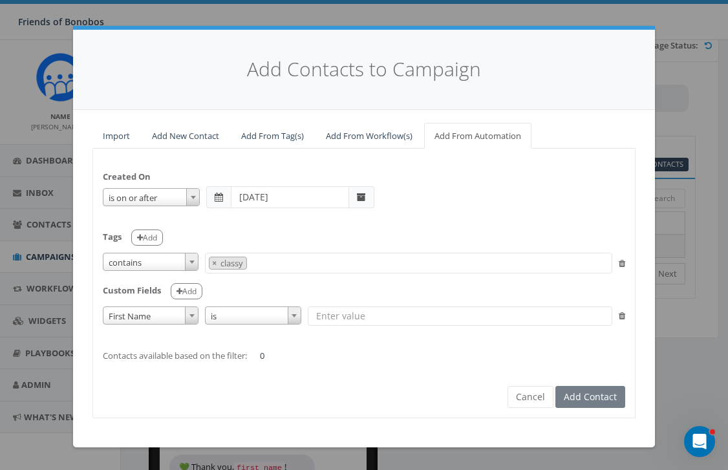
click at [213, 202] on span at bounding box center [218, 197] width 25 height 22
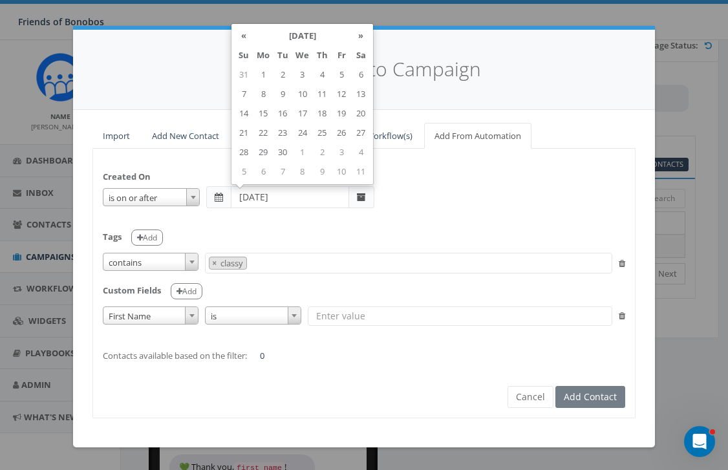
click at [258, 200] on input "Sep 16 2025" at bounding box center [290, 197] width 118 height 22
click at [319, 117] on td "18" at bounding box center [321, 113] width 19 height 19
click at [277, 233] on div "Tags Add" at bounding box center [364, 233] width 522 height 26
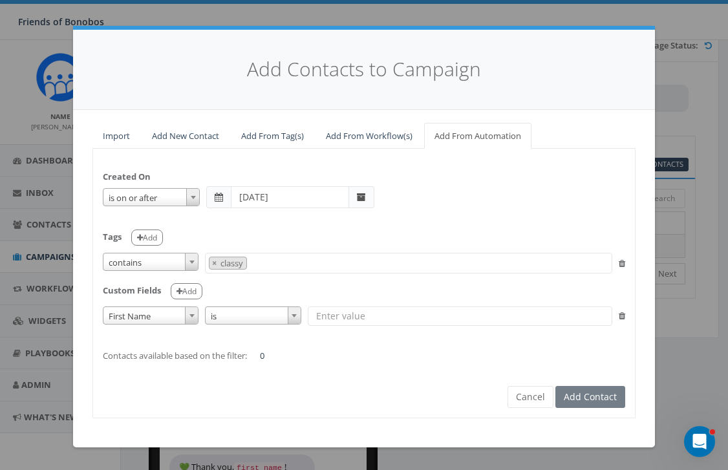
click at [305, 249] on div "Created On is is on or before is on or after is before is after is not is on or…" at bounding box center [364, 259] width 542 height 203
click at [335, 224] on div "Tags Add" at bounding box center [364, 233] width 522 height 26
click at [213, 196] on span at bounding box center [218, 197] width 25 height 22
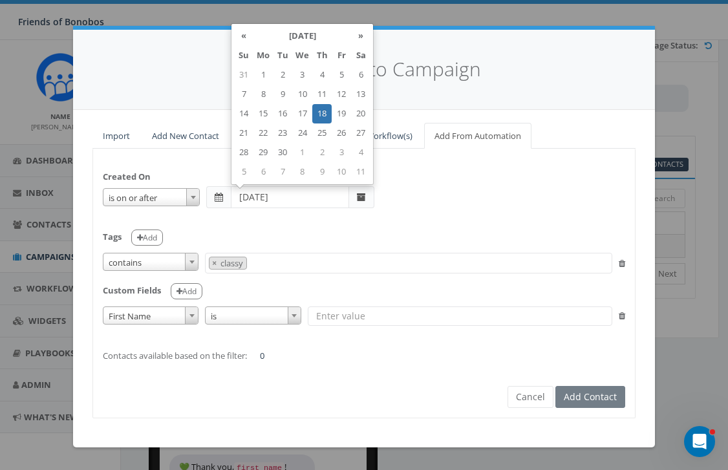
click at [298, 194] on input "2025-09-18" at bounding box center [290, 197] width 118 height 22
click at [268, 134] on td "22" at bounding box center [262, 132] width 19 height 19
type input "2025-09-22"
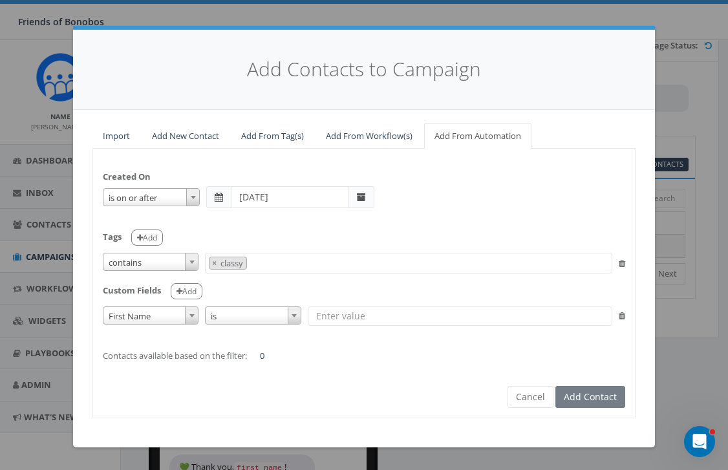
click at [255, 233] on div "Tags Add" at bounding box center [364, 233] width 522 height 26
click at [521, 398] on button "Cancel" at bounding box center [530, 397] width 46 height 22
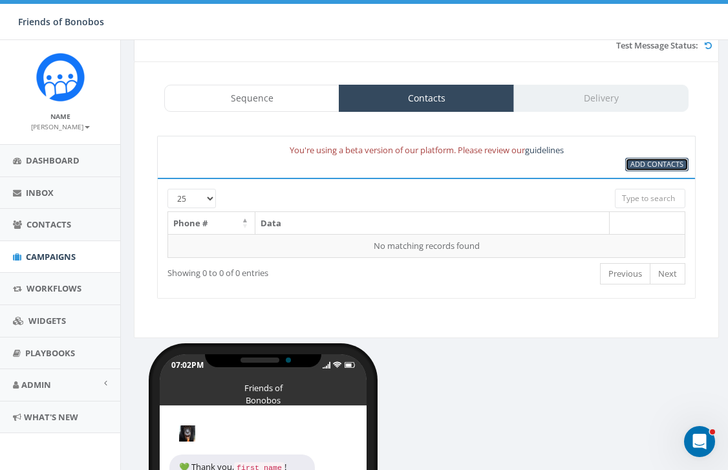
scroll to position [0, 0]
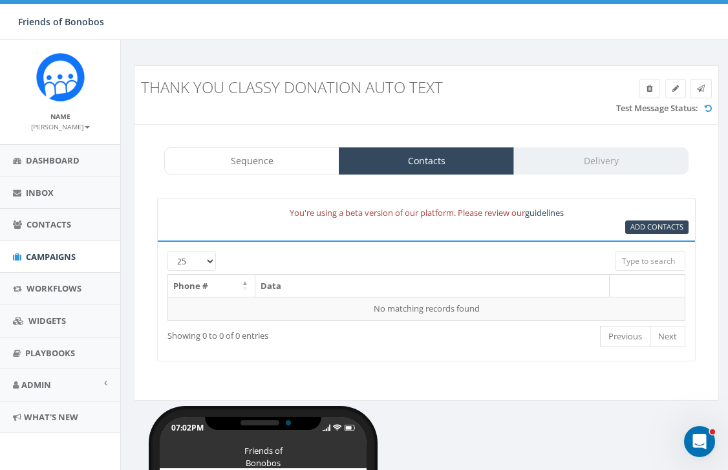
click at [653, 87] on h3 "Thank you Classy Donation Auto Text" at bounding box center [426, 87] width 571 height 17
click at [648, 90] on h3 "Thank you Classy Donation Auto Text" at bounding box center [426, 87] width 571 height 17
click at [51, 259] on span "Campaigns" at bounding box center [51, 257] width 50 height 12
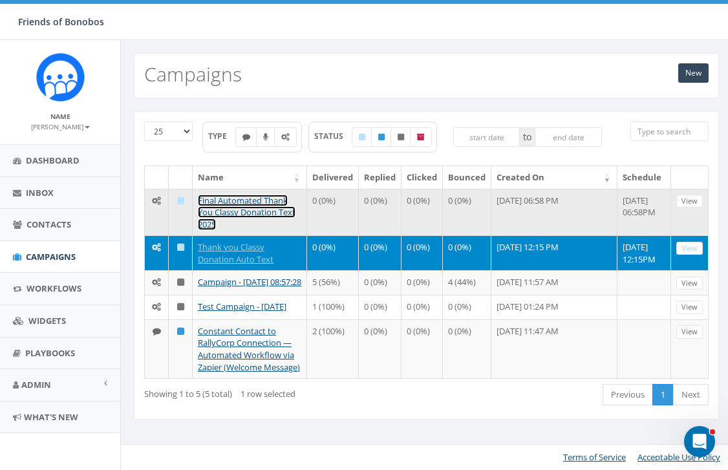
click at [262, 211] on link "Final Automated Thank You Classy Donation Text 2025" at bounding box center [247, 213] width 98 height 36
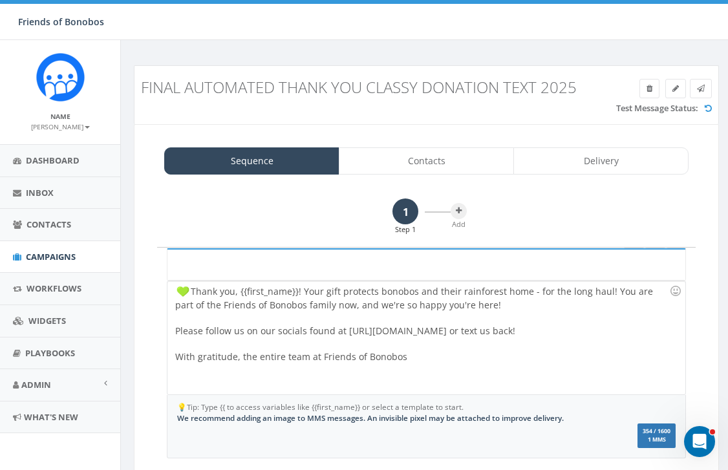
click at [647, 87] on h3 "Final Automated Thank You Classy Donation Text 2025" at bounding box center [426, 87] width 571 height 17
click at [646, 90] on h3 "Final Automated Thank You Classy Donation Text 2025" at bounding box center [426, 87] width 571 height 17
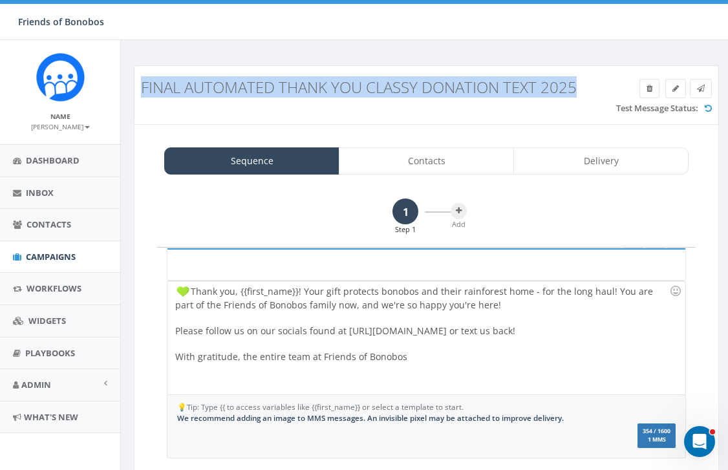
click at [646, 90] on h3 "Final Automated Thank You Classy Donation Text 2025" at bounding box center [426, 87] width 571 height 17
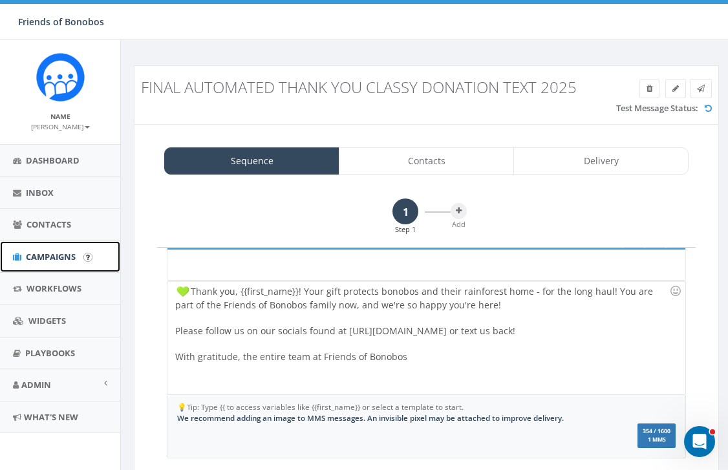
click at [42, 259] on span "Campaigns" at bounding box center [51, 257] width 50 height 12
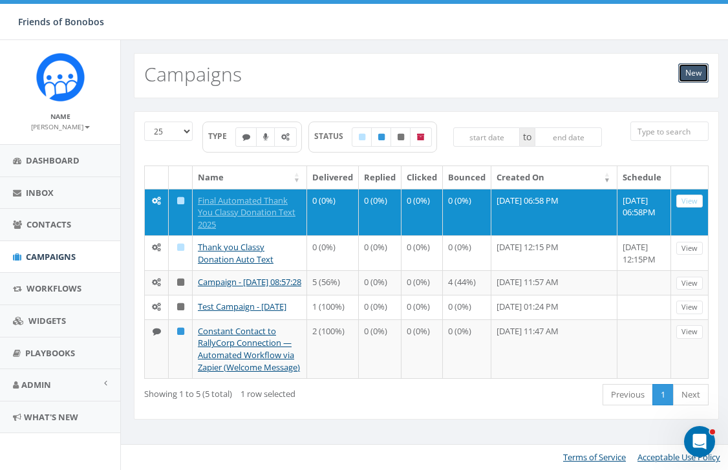
click at [692, 74] on link "New" at bounding box center [693, 72] width 30 height 19
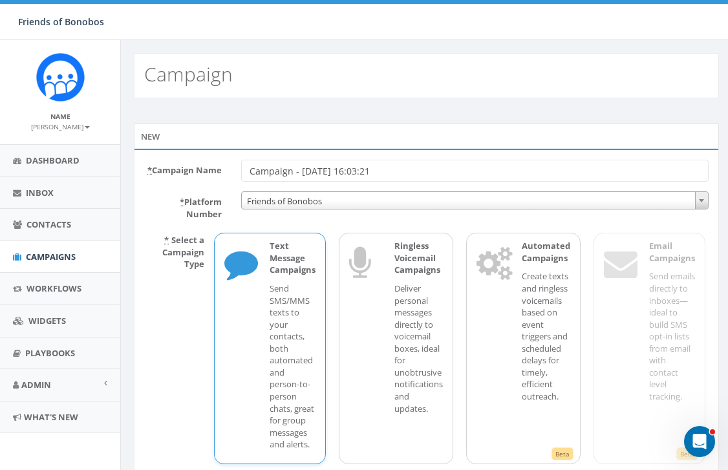
drag, startPoint x: 374, startPoint y: 171, endPoint x: 172, endPoint y: 165, distance: 201.7
click at [172, 166] on div "* Campaign Name Campaign - [DATE] 16:03:21" at bounding box center [426, 171] width 584 height 22
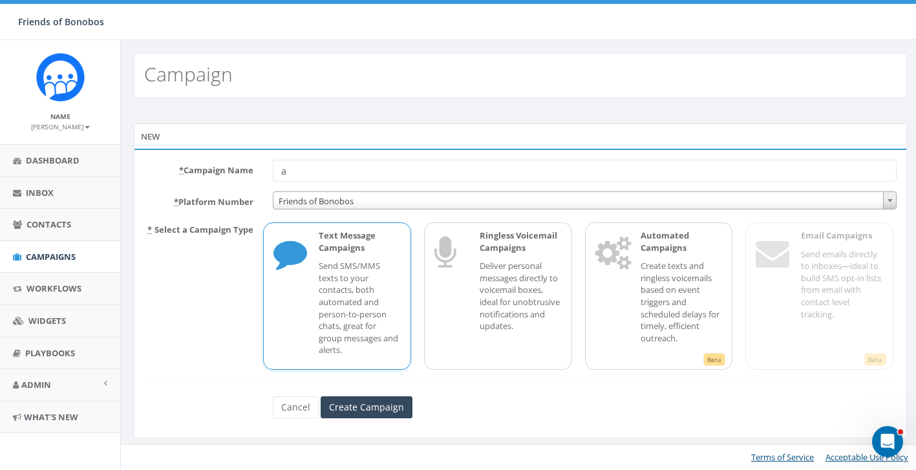
drag, startPoint x: 301, startPoint y: 173, endPoint x: 266, endPoint y: 171, distance: 35.6
click at [266, 171] on div "a" at bounding box center [584, 171] width 643 height 22
type input "Auto Thank You 2025 Classy"
click at [360, 401] on input "Create Campaign" at bounding box center [367, 407] width 92 height 22
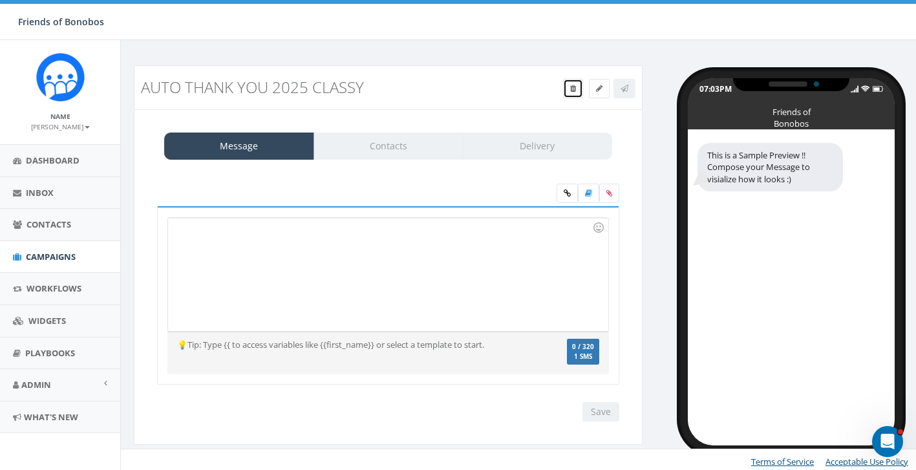
click at [564, 86] on link at bounding box center [573, 88] width 20 height 19
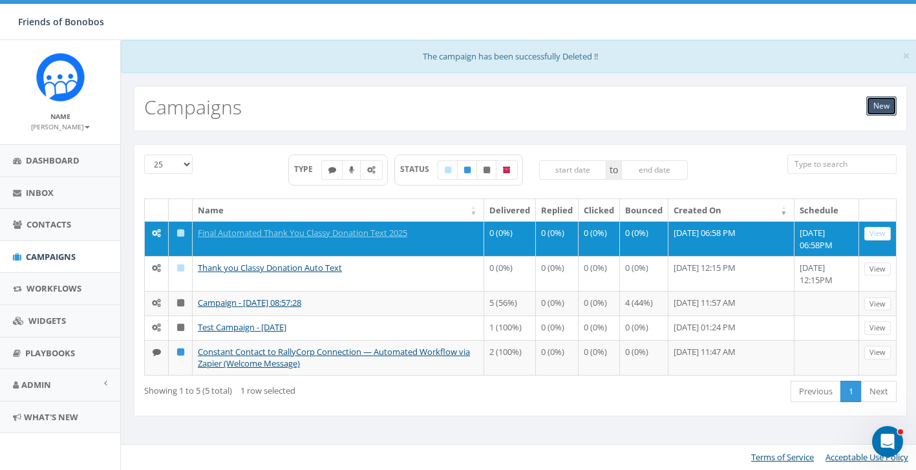
click at [883, 100] on link "New" at bounding box center [881, 105] width 30 height 19
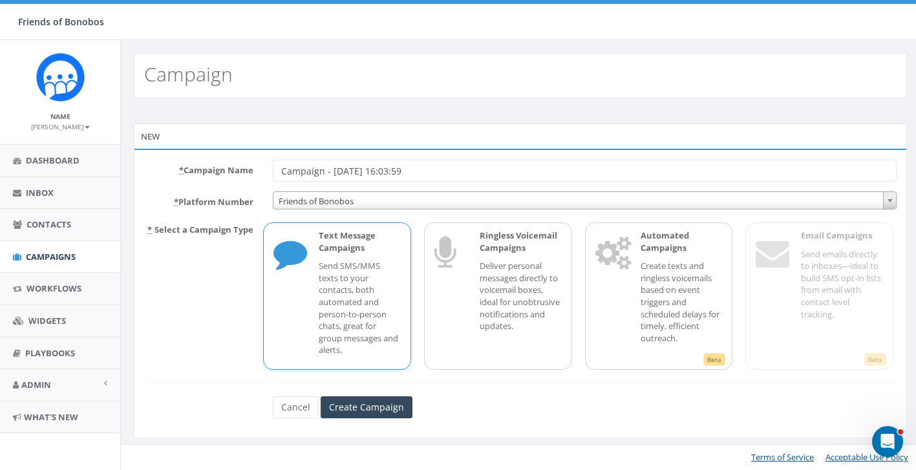
drag, startPoint x: 439, startPoint y: 173, endPoint x: 223, endPoint y: 164, distance: 216.1
click at [224, 166] on div "* Campaign Name Campaign - [DATE] 16:03:59" at bounding box center [520, 171] width 772 height 22
type input "Classy Automated Donation Thank You 9/2025"
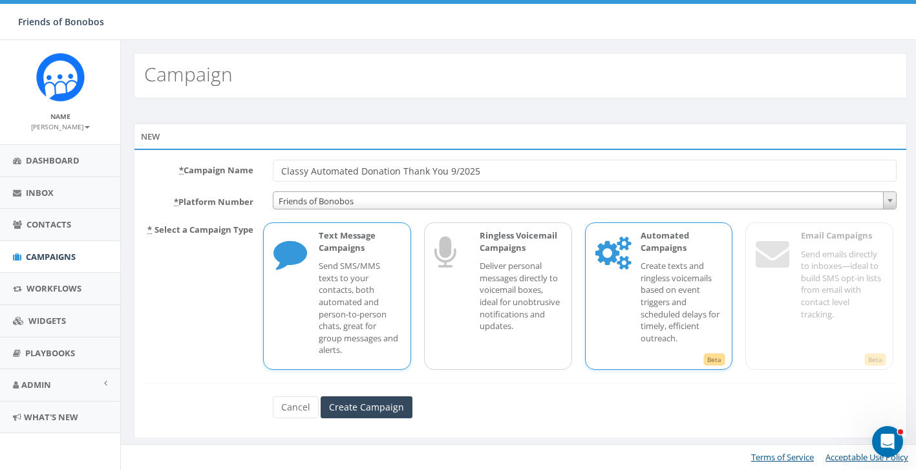
click at [659, 262] on p "Create texts and ringless voicemails based on event triggers and scheduled dela…" at bounding box center [681, 302] width 82 height 84
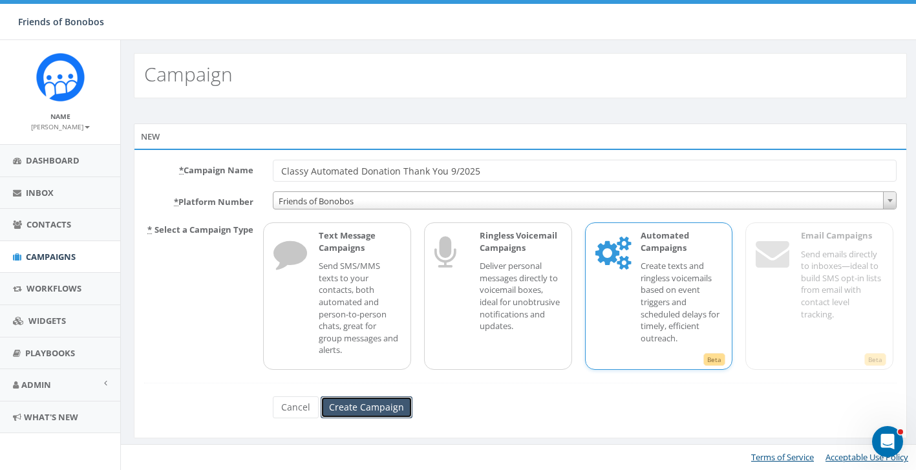
click at [357, 405] on input "Create Campaign" at bounding box center [367, 407] width 92 height 22
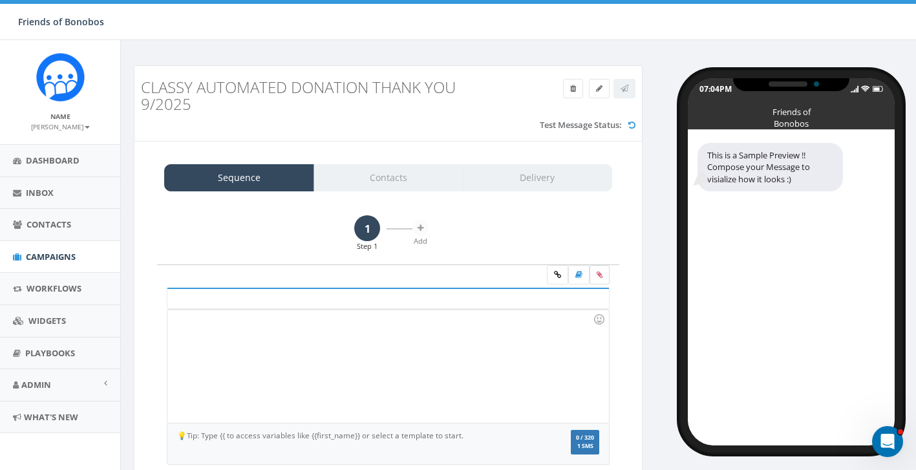
click at [598, 274] on icon at bounding box center [600, 275] width 6 height 8
click at [0, 0] on input "file" at bounding box center [0, 0] width 0 height 0
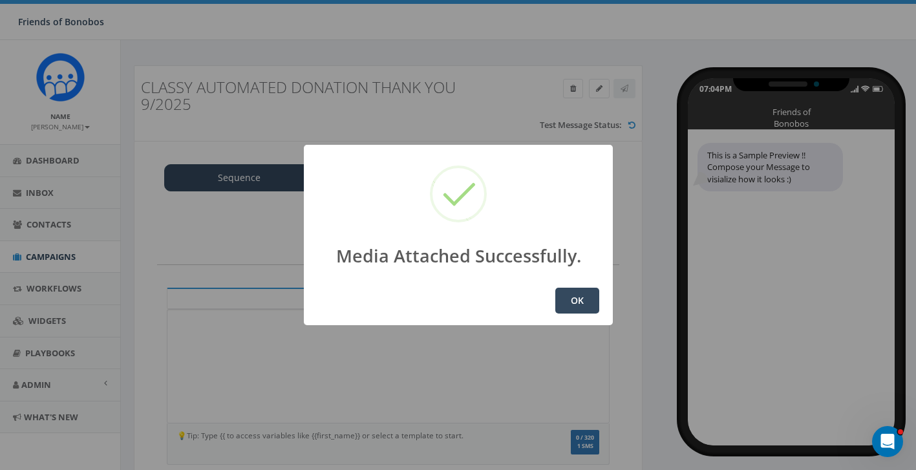
click at [578, 302] on button "OK" at bounding box center [577, 301] width 44 height 26
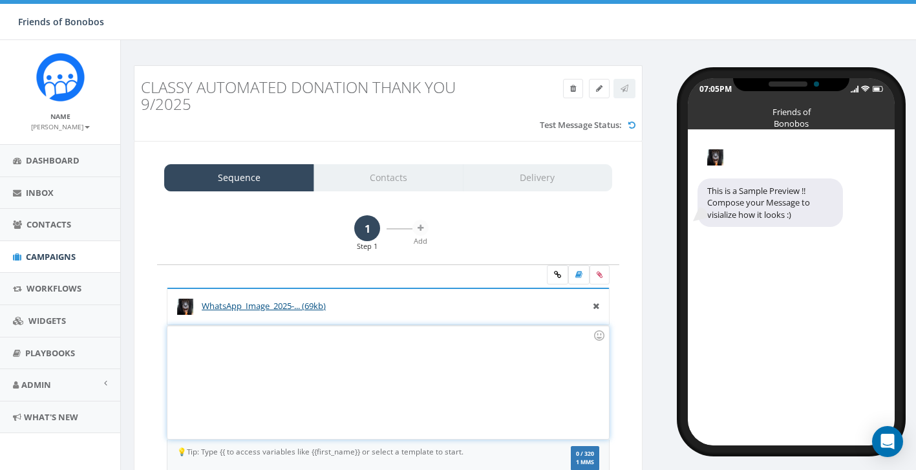
click at [333, 350] on div at bounding box center [387, 382] width 441 height 113
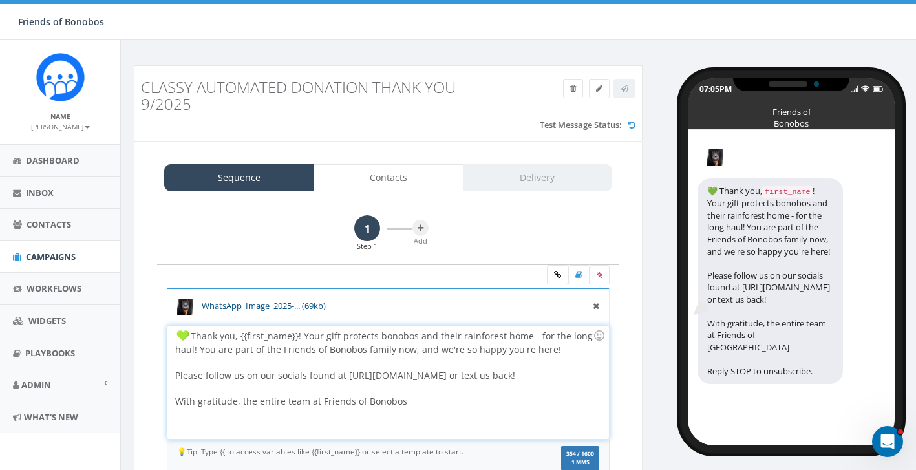
scroll to position [1, 0]
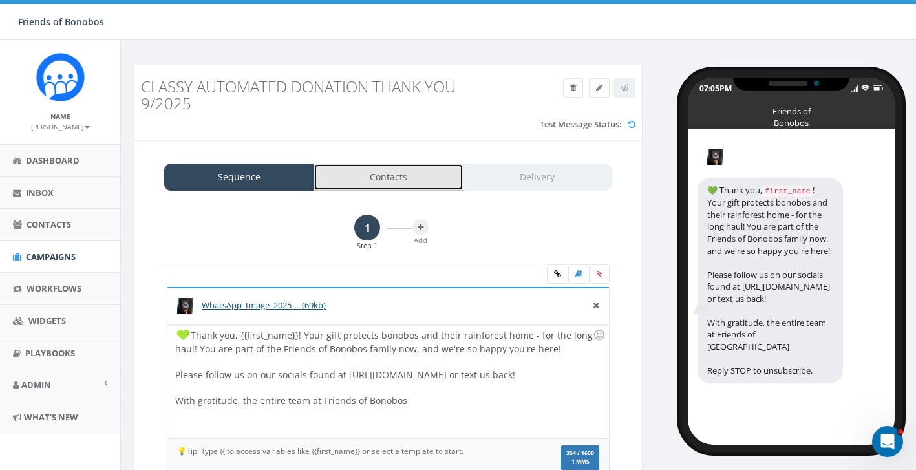
click at [391, 182] on link "Contacts" at bounding box center [388, 177] width 150 height 27
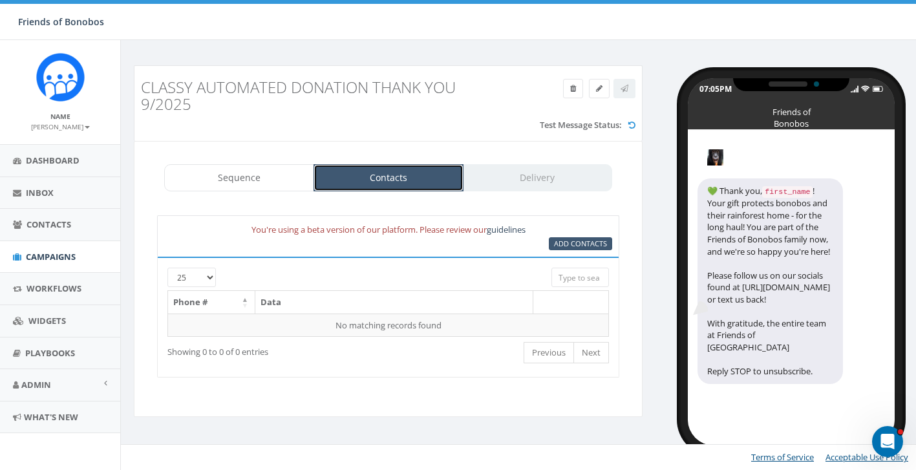
scroll to position [0, 0]
click at [589, 246] on span "Add Contacts" at bounding box center [580, 243] width 53 height 10
select select
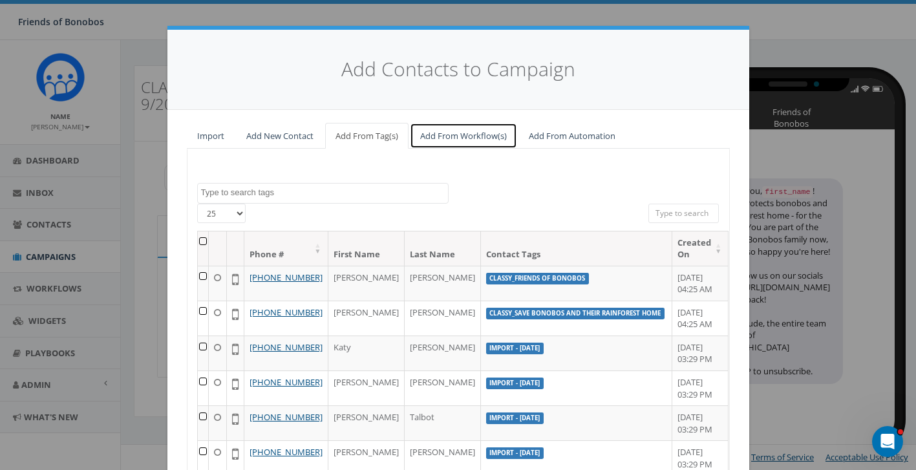
click at [494, 131] on link "Add From Workflow(s)" at bounding box center [463, 136] width 107 height 26
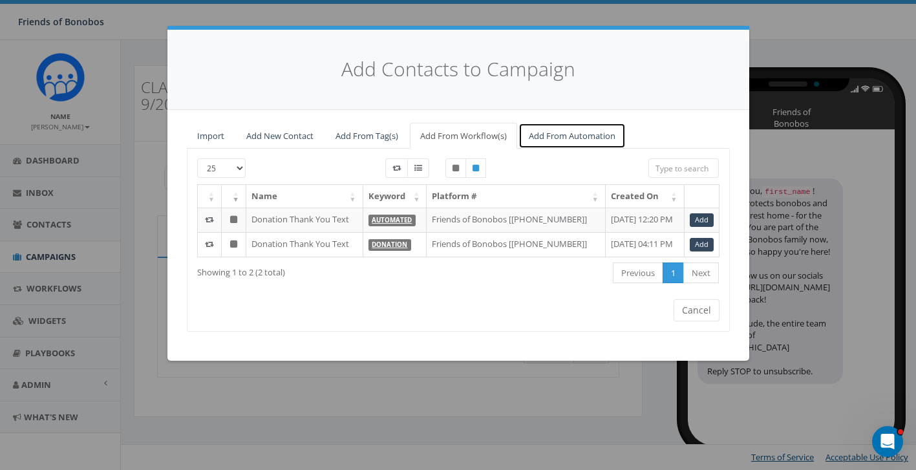
click at [560, 136] on link "Add From Automation" at bounding box center [571, 136] width 107 height 26
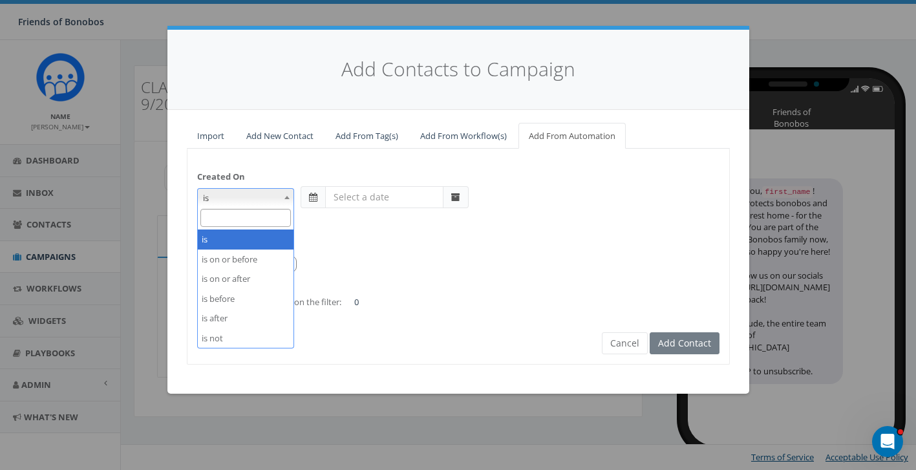
click at [288, 200] on span at bounding box center [286, 197] width 13 height 17
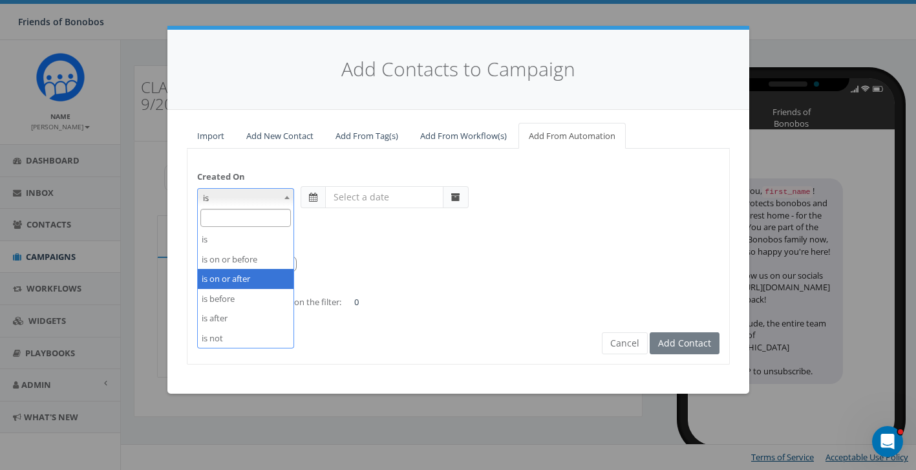
select select "is on or after"
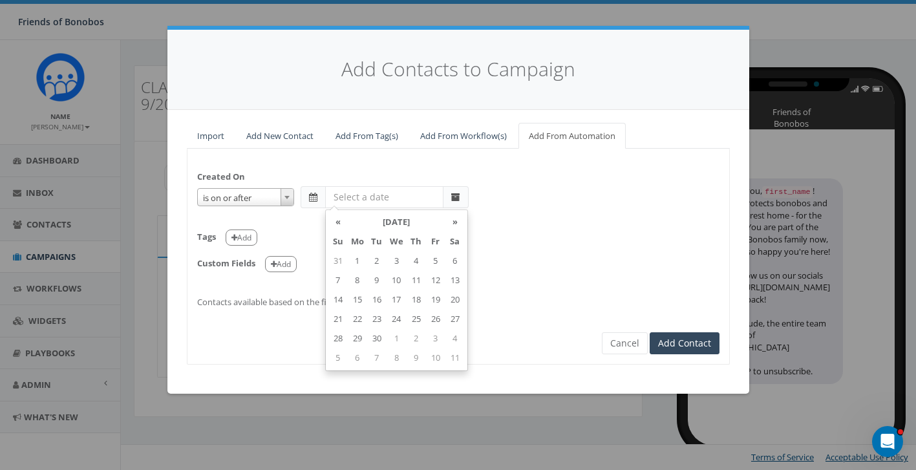
click at [375, 204] on input "text" at bounding box center [384, 197] width 118 height 22
click at [392, 300] on td "17" at bounding box center [396, 299] width 20 height 19
type input "2025-09-17"
click at [271, 229] on div "Tags Add" at bounding box center [458, 233] width 522 height 26
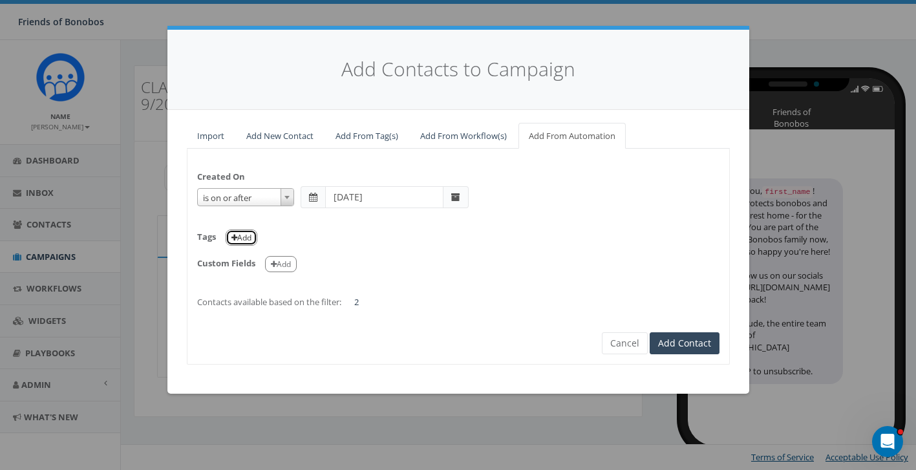
click at [247, 233] on button "Add" at bounding box center [242, 237] width 32 height 16
select select
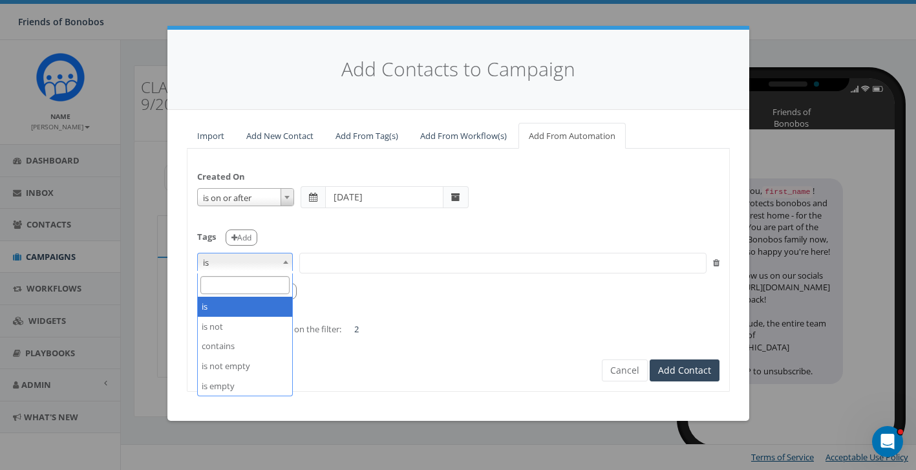
click at [284, 260] on b at bounding box center [285, 261] width 5 height 3
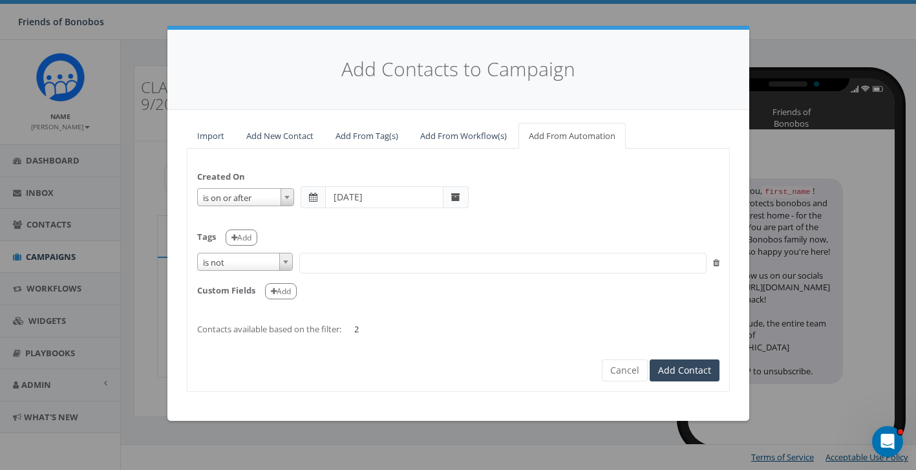
click at [285, 259] on span at bounding box center [285, 261] width 13 height 17
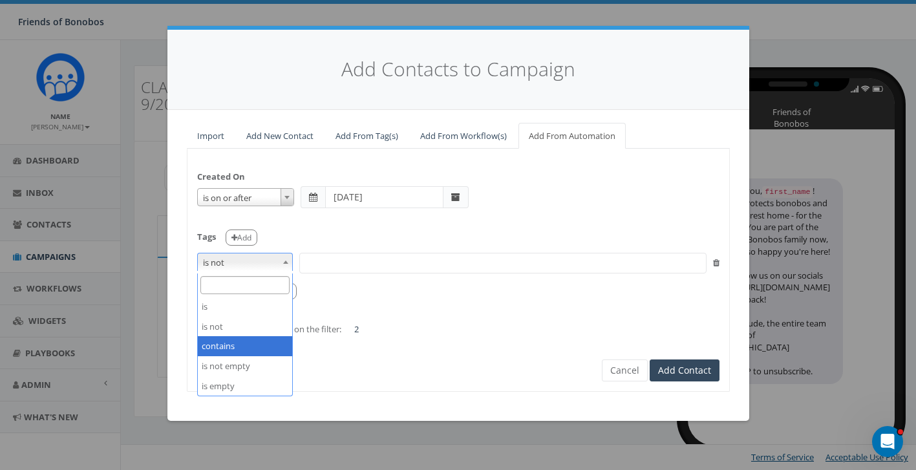
select select "contains"
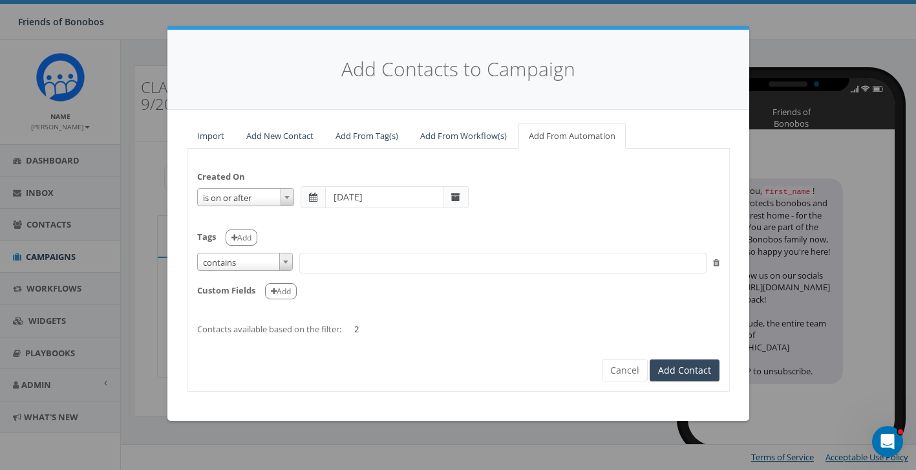
click at [322, 260] on span at bounding box center [502, 263] width 407 height 21
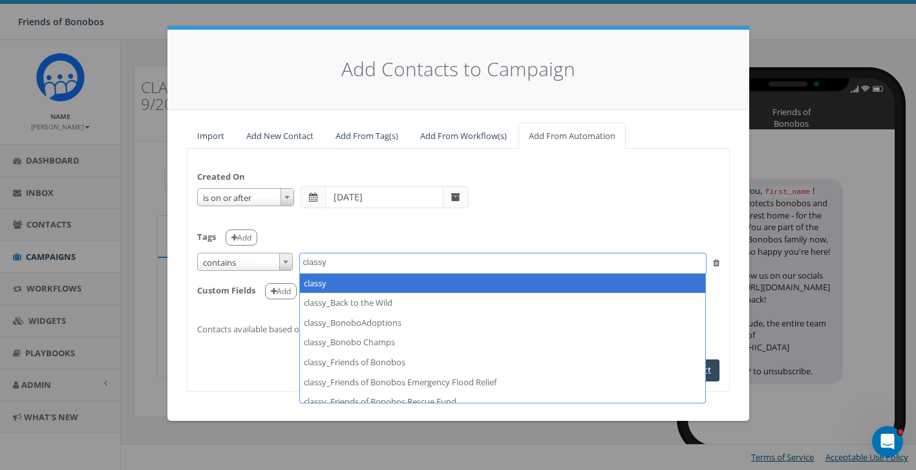
type textarea "classy"
select select "classy"
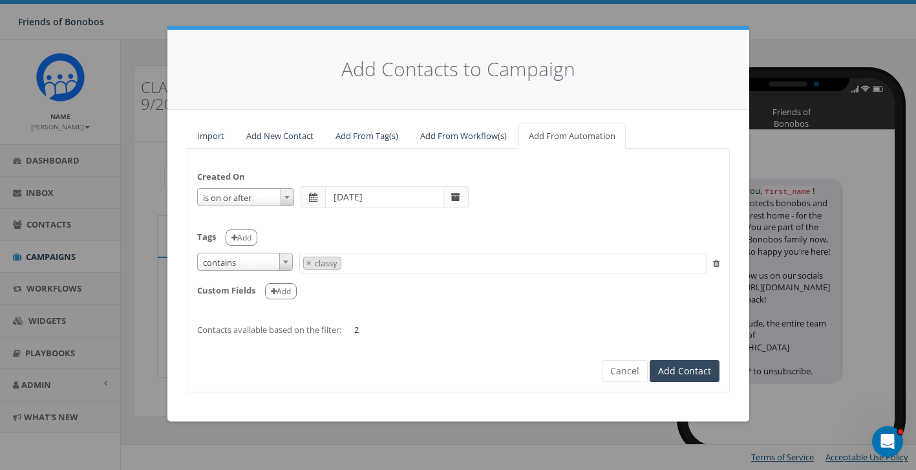
click at [457, 318] on div "Created On is is on or before is on or after is before is after is not is on or…" at bounding box center [458, 246] width 542 height 177
click at [673, 369] on button "Add Contact" at bounding box center [685, 371] width 70 height 22
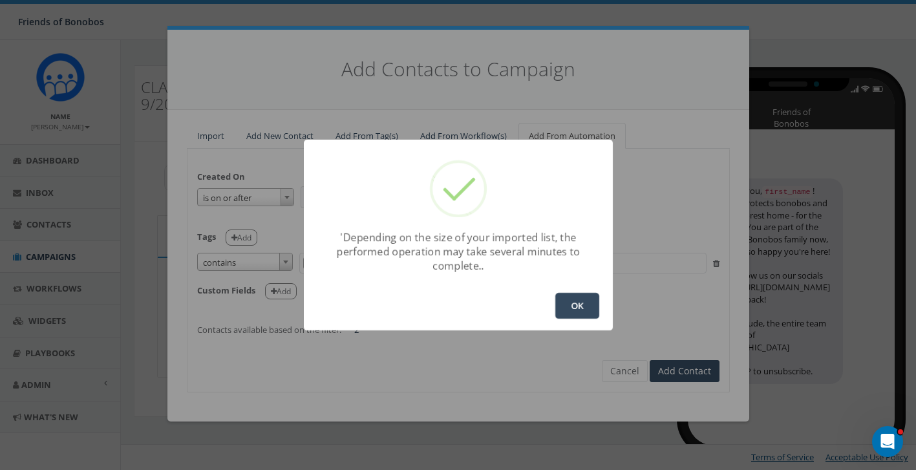
click at [574, 308] on button "OK" at bounding box center [577, 306] width 44 height 26
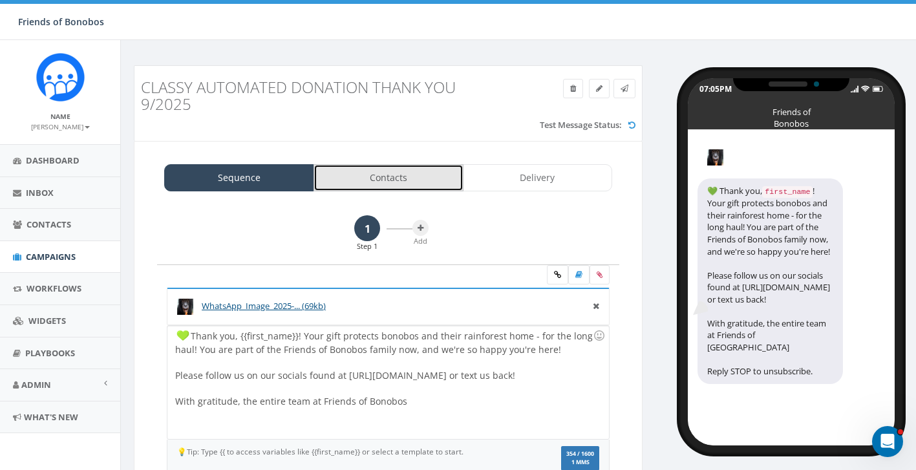
click at [414, 179] on link "Contacts" at bounding box center [388, 177] width 150 height 27
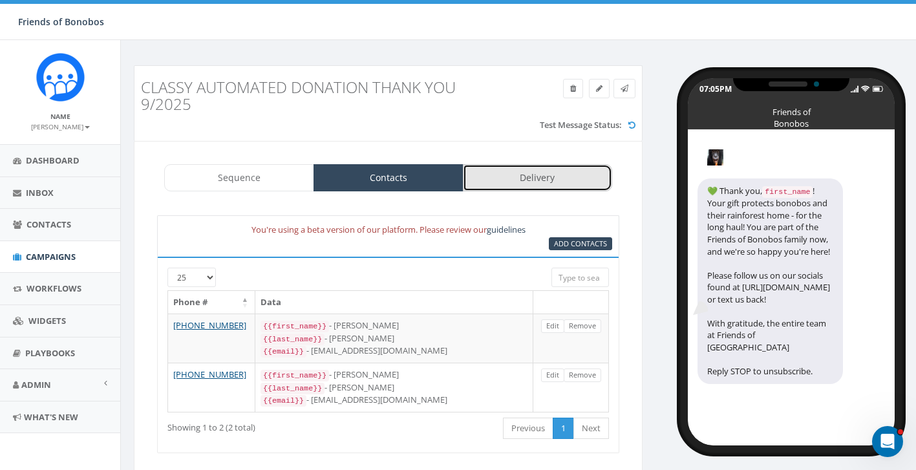
click at [503, 186] on link "Delivery" at bounding box center [538, 177] width 150 height 27
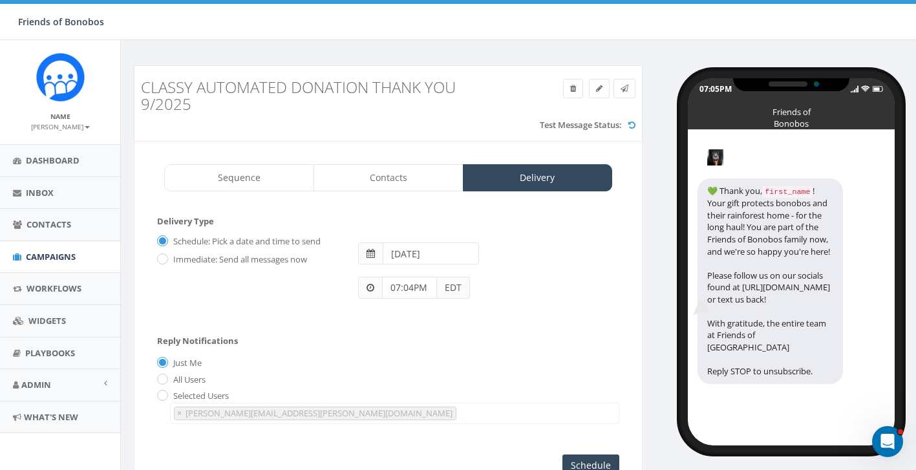
click at [374, 287] on span at bounding box center [370, 288] width 24 height 22
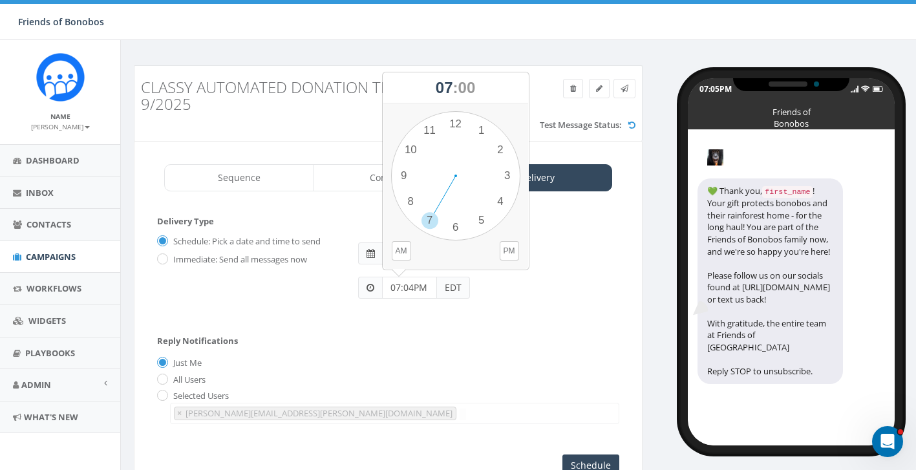
click at [414, 288] on input "07:04PM" at bounding box center [409, 288] width 55 height 22
drag, startPoint x: 430, startPoint y: 218, endPoint x: 439, endPoint y: 134, distance: 85.1
click at [438, 134] on div "1 2 3 4 5 6 7 8 9 10 11 12 00 05 10 15 20 25 30 35 40 45 50 55" at bounding box center [455, 175] width 129 height 129
click at [401, 253] on button "AM" at bounding box center [401, 250] width 19 height 19
click at [473, 286] on div "07:04PM EDT" at bounding box center [488, 281] width 281 height 34
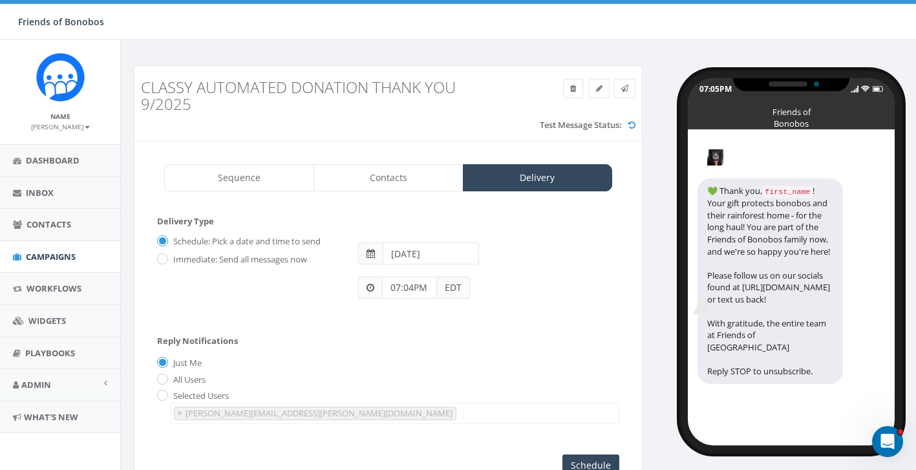
scroll to position [25, 0]
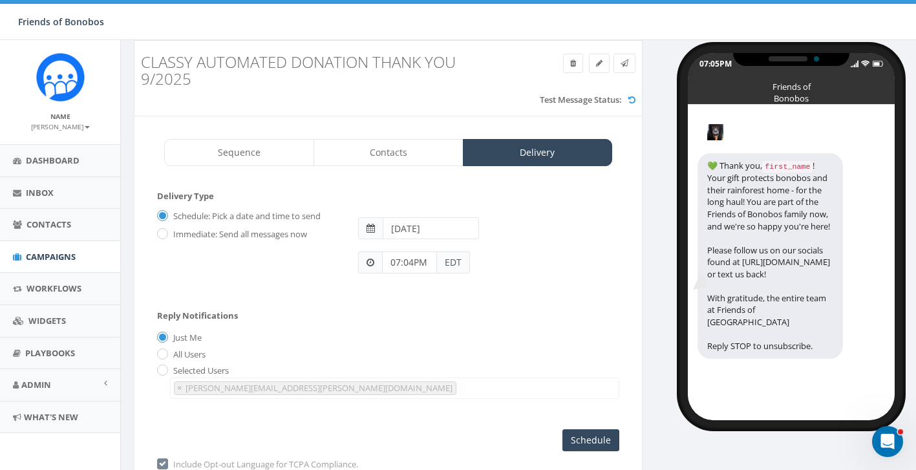
click at [170, 354] on label "All Users" at bounding box center [188, 354] width 36 height 13
click at [165, 354] on input "All Users" at bounding box center [161, 354] width 8 height 8
radio input "true"
click at [300, 333] on div "Just Me" at bounding box center [388, 339] width 462 height 14
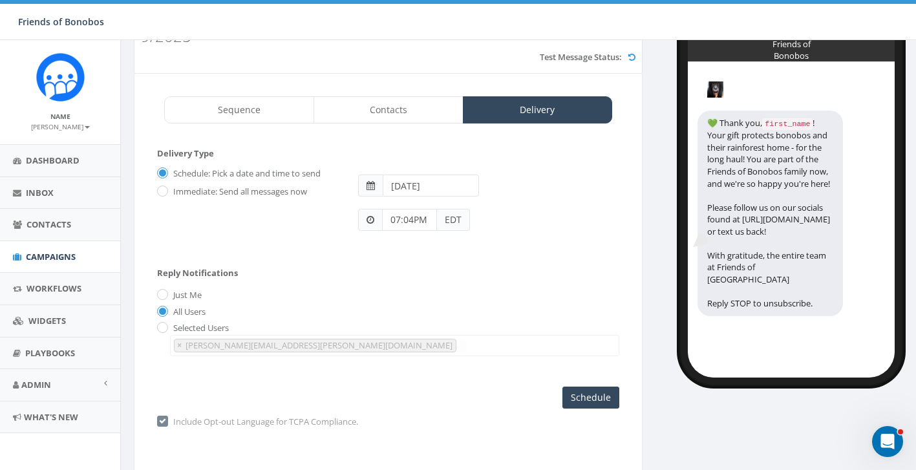
scroll to position [101, 0]
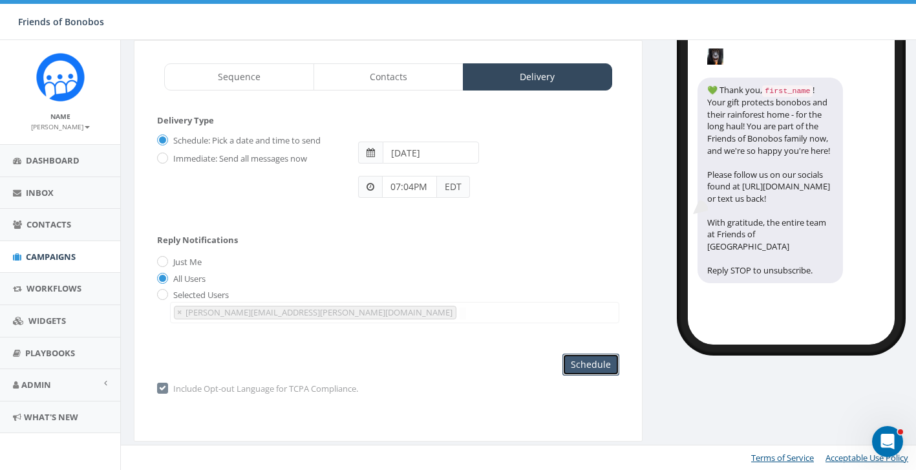
click at [606, 368] on input "Schedule" at bounding box center [590, 365] width 57 height 22
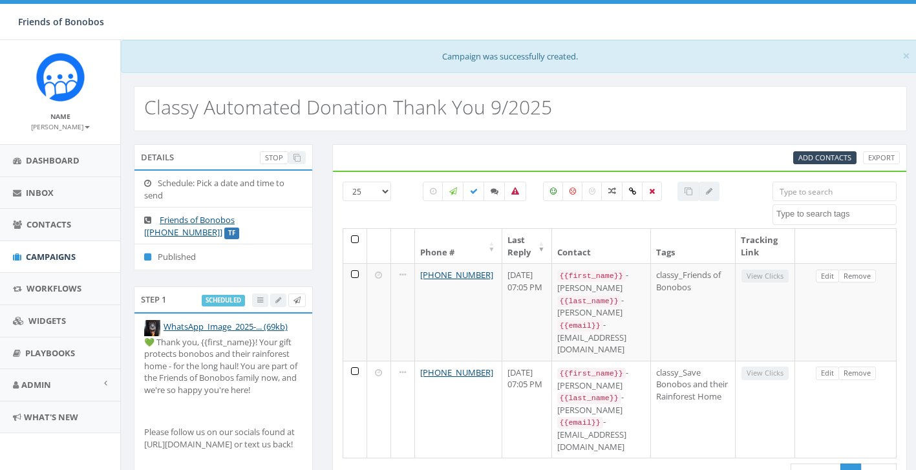
select select
click at [70, 260] on span "Campaigns" at bounding box center [51, 257] width 50 height 12
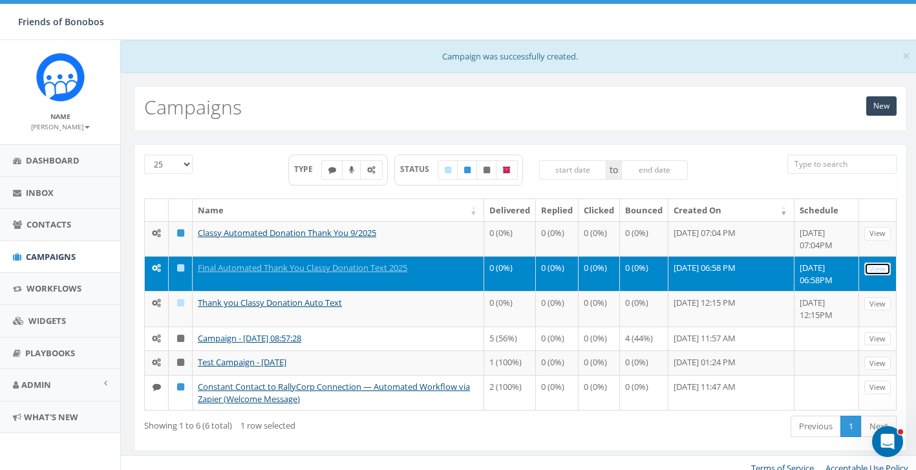
click at [883, 270] on link "View" at bounding box center [877, 269] width 26 height 14
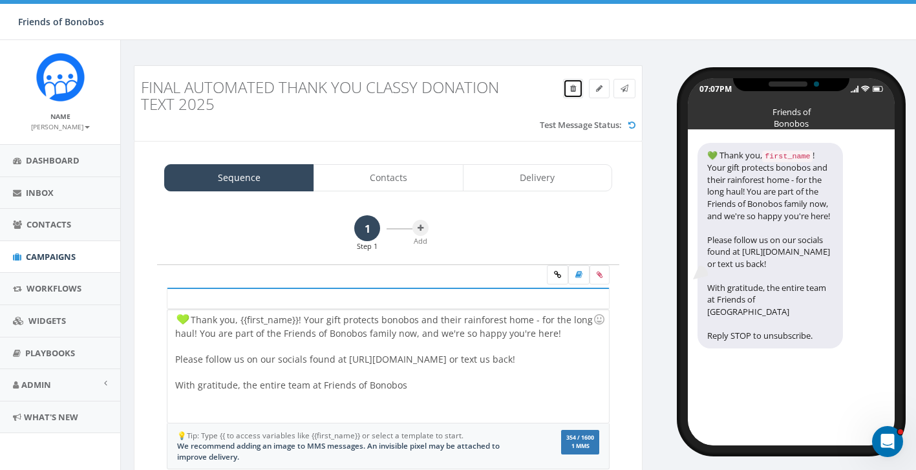
click at [572, 89] on icon at bounding box center [573, 89] width 6 height 8
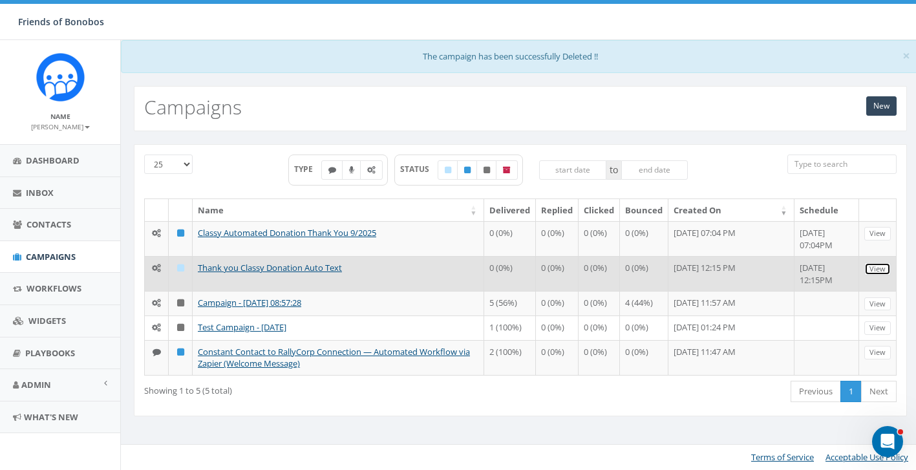
click at [878, 272] on link "View" at bounding box center [877, 269] width 26 height 14
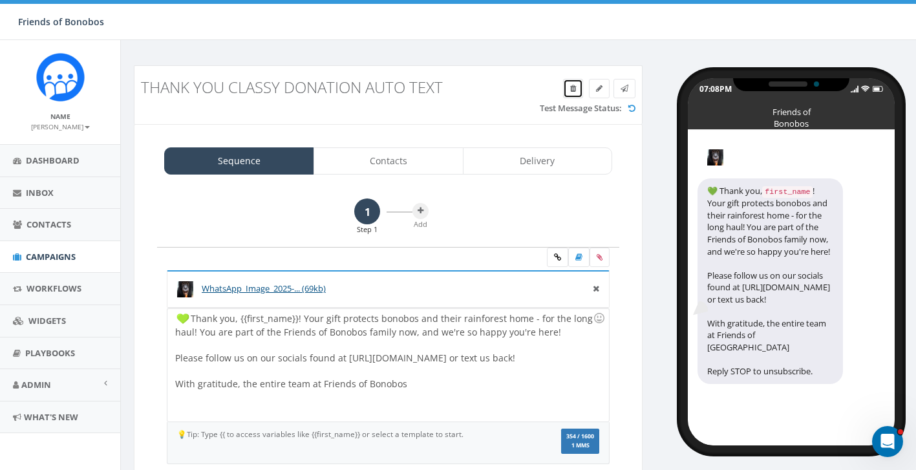
click at [567, 91] on link at bounding box center [573, 88] width 20 height 19
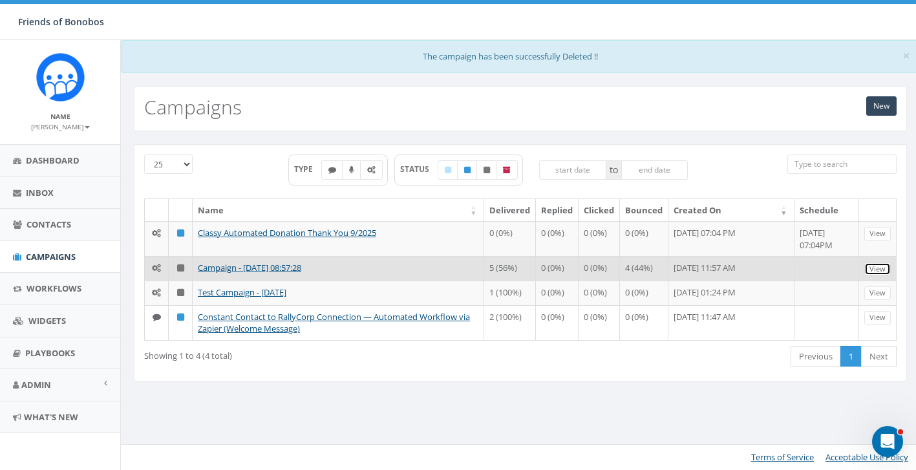
click at [874, 271] on link "View" at bounding box center [877, 269] width 26 height 14
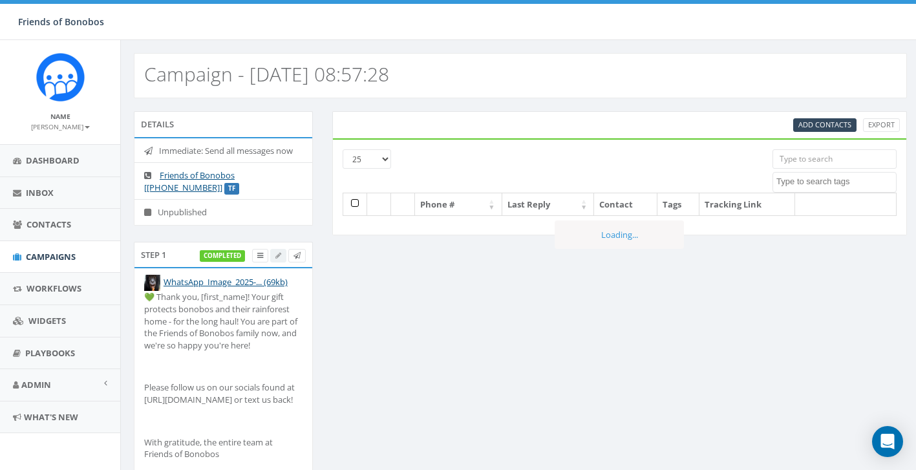
select select
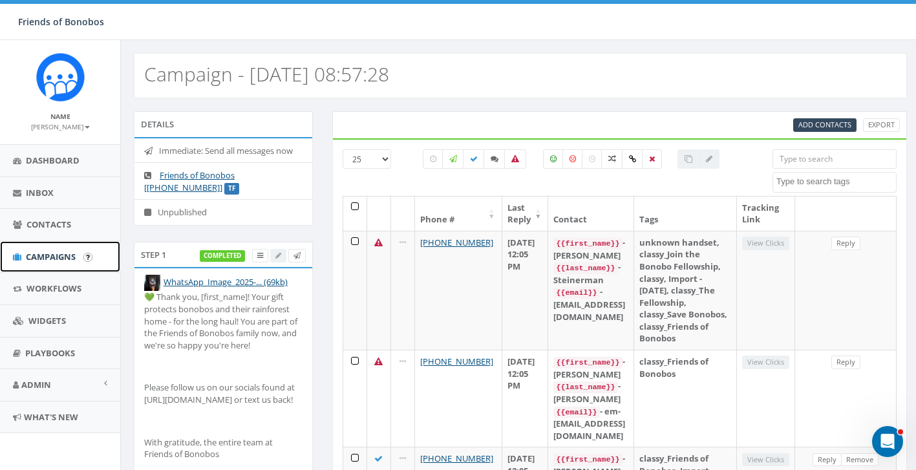
click at [78, 260] on link "Campaigns" at bounding box center [60, 257] width 120 height 32
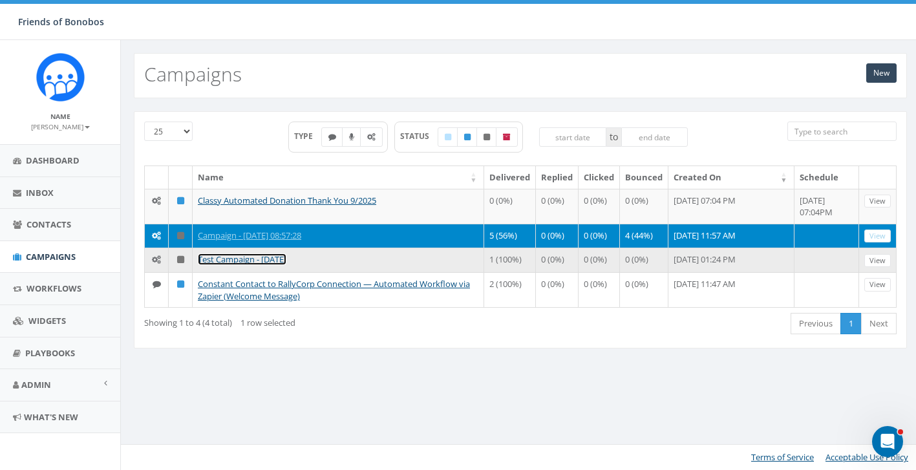
click at [286, 265] on link "Test Campaign - [DATE]" at bounding box center [242, 259] width 89 height 12
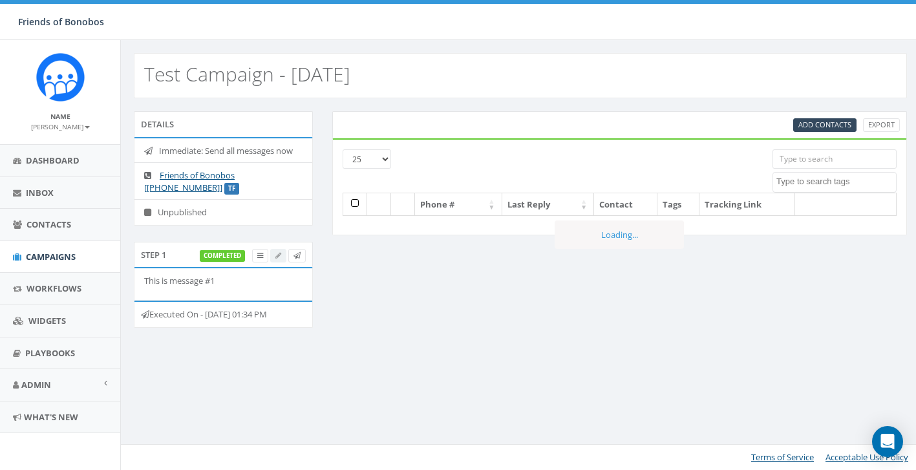
select select
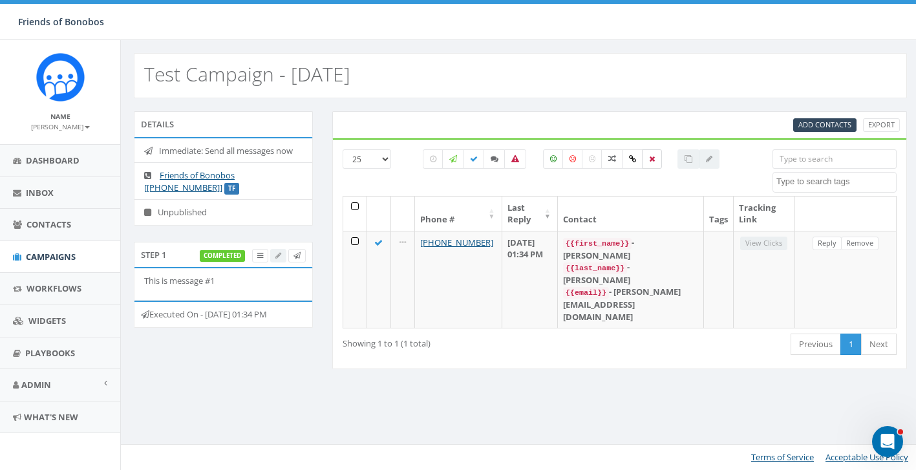
click at [653, 160] on icon at bounding box center [652, 159] width 6 height 8
checkbox input "true"
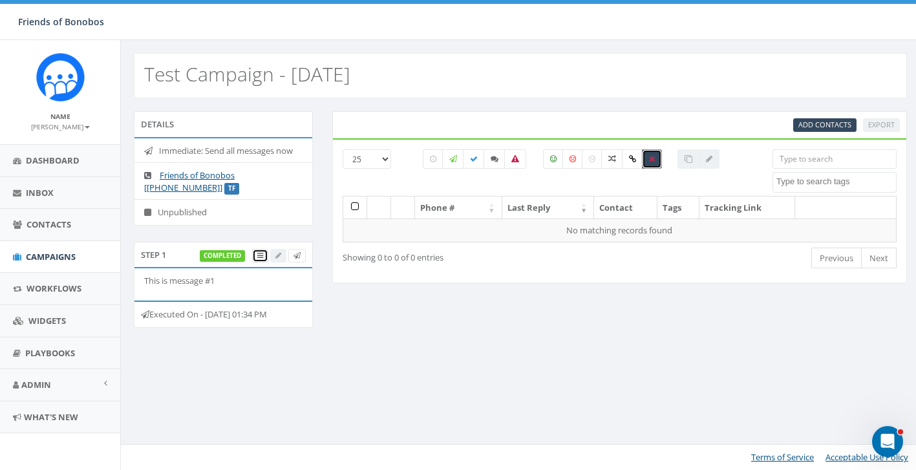
click at [263, 254] on link at bounding box center [260, 256] width 16 height 14
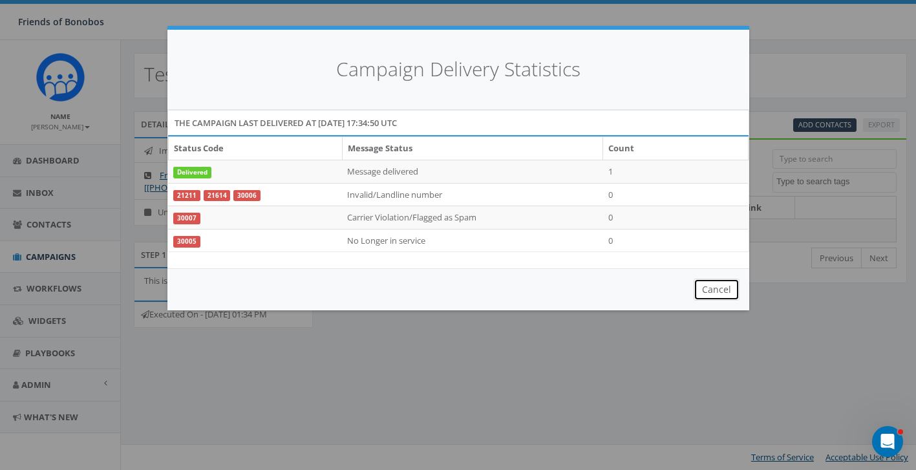
click at [719, 293] on button "Cancel" at bounding box center [716, 290] width 46 height 22
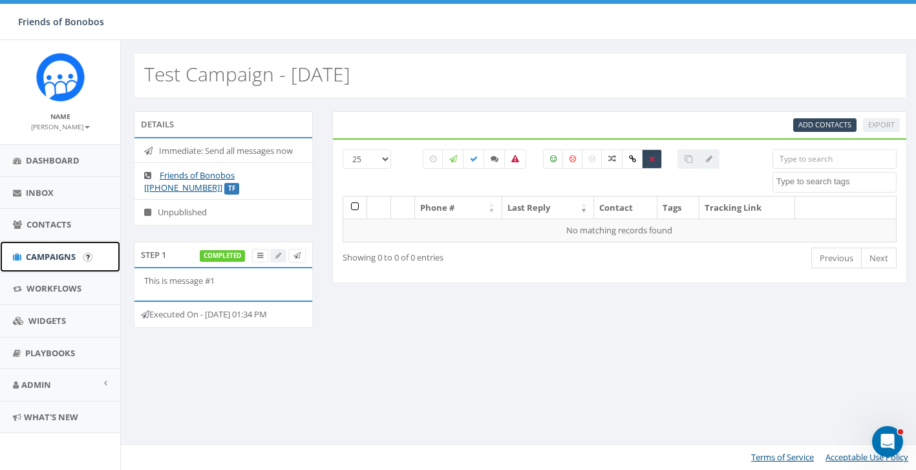
click at [64, 254] on span "Campaigns" at bounding box center [51, 257] width 50 height 12
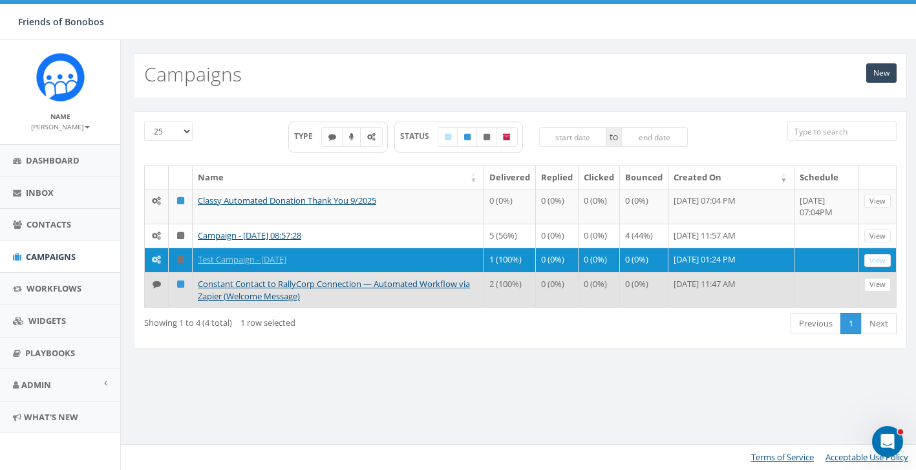
click at [397, 305] on td "Constant Contact to RallyCorp Connection — Automated Workflow via Zapier (Welco…" at bounding box center [338, 289] width 291 height 35
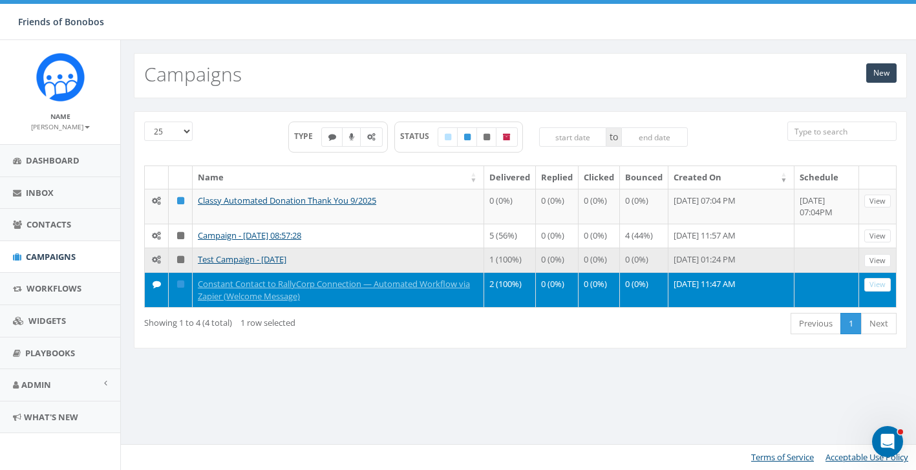
click at [181, 264] on icon at bounding box center [180, 259] width 7 height 8
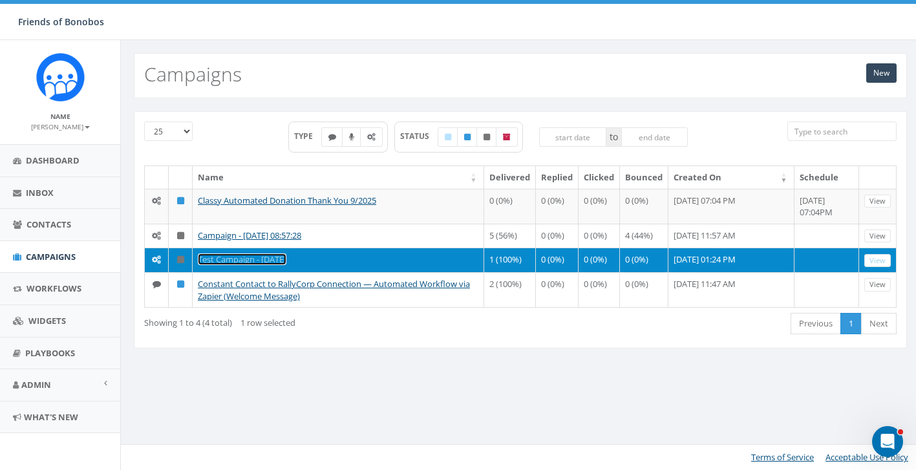
click at [266, 265] on link "Test Campaign - [DATE]" at bounding box center [242, 259] width 89 height 12
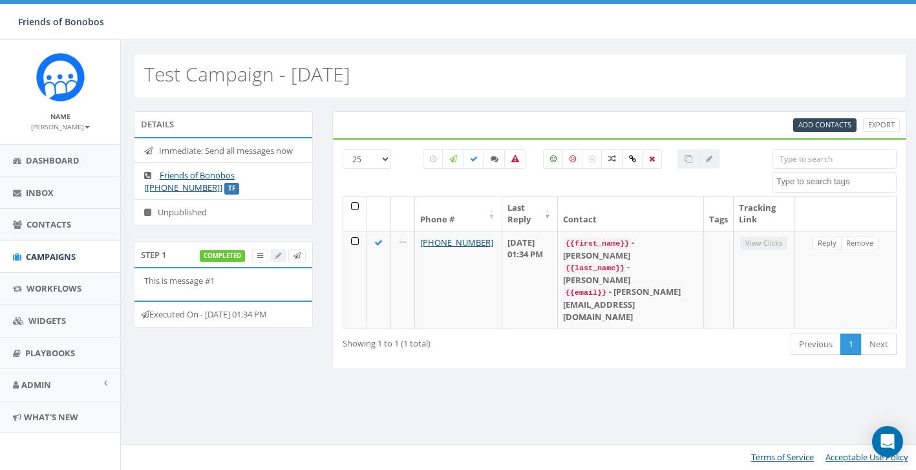
select select
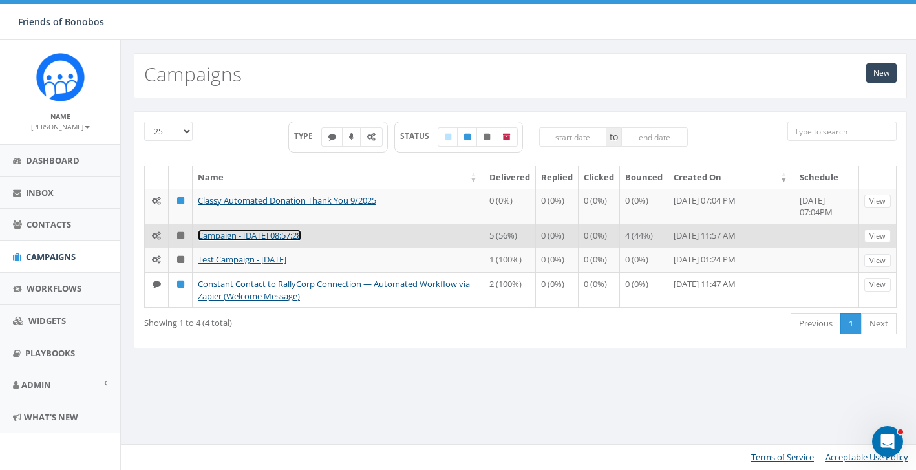
click at [301, 234] on link "Campaign - [DATE] 08:57:28" at bounding box center [249, 235] width 103 height 12
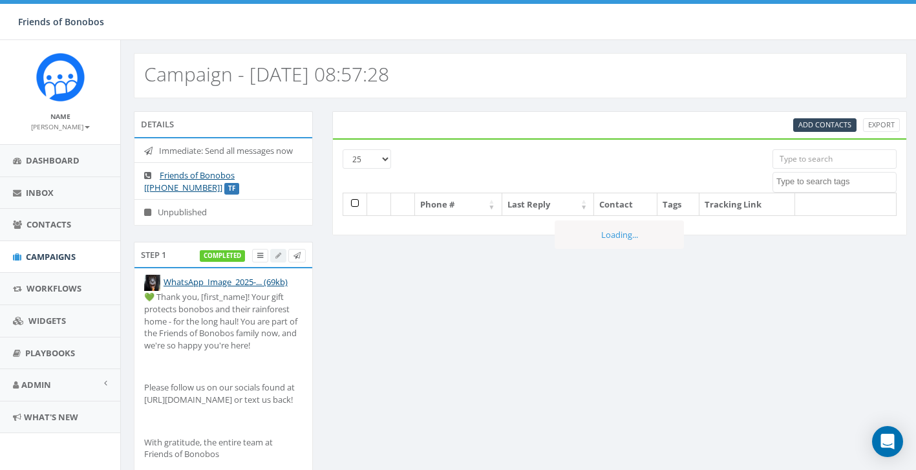
select select
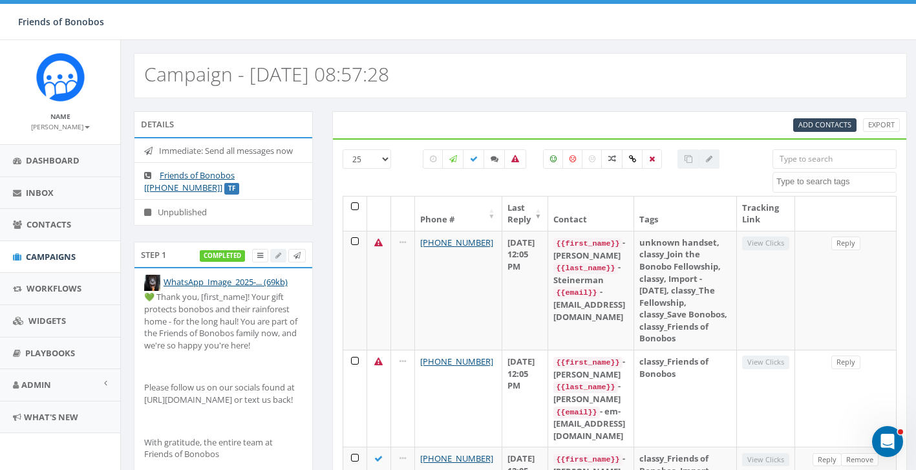
click at [224, 85] on h2 "Campaign - [DATE] 08:57:28" at bounding box center [266, 73] width 245 height 21
click at [412, 56] on div "Campaign - [DATE] 08:57:28" at bounding box center [520, 75] width 773 height 45
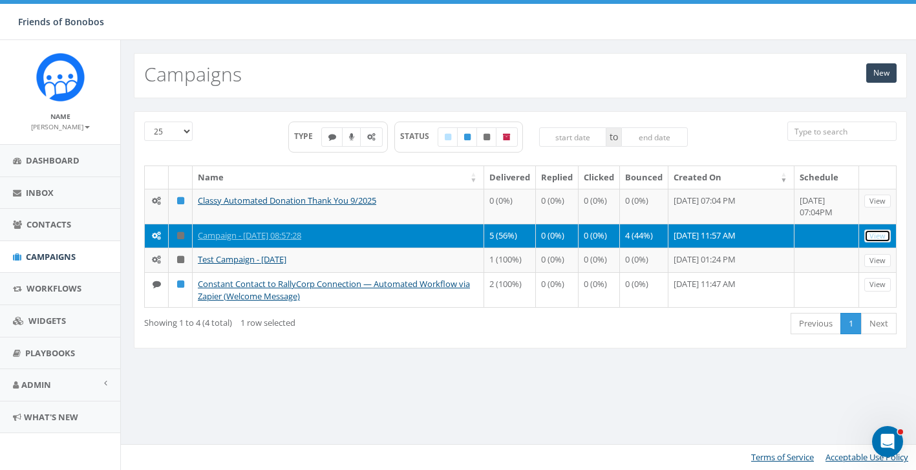
click at [880, 237] on link "View" at bounding box center [877, 236] width 26 height 14
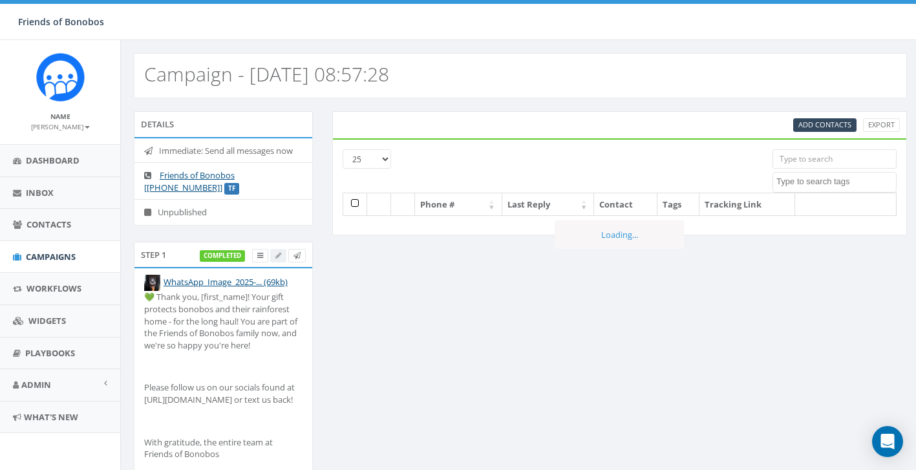
select select
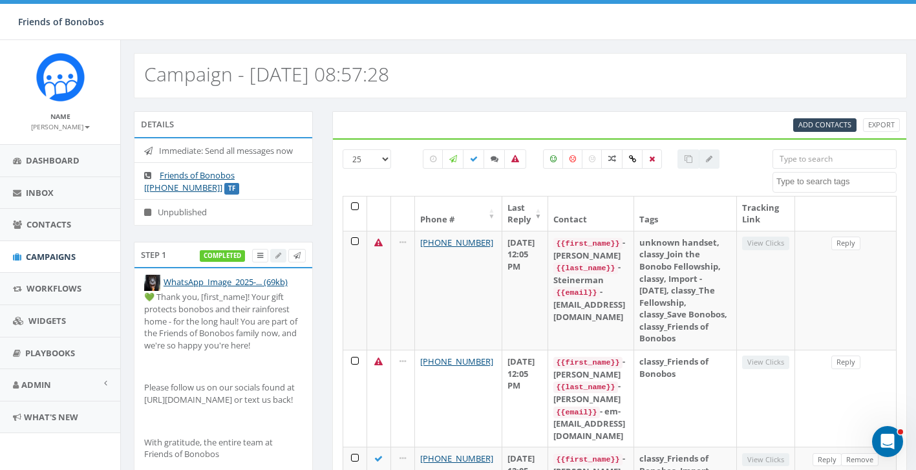
click at [227, 257] on label "completed" at bounding box center [222, 256] width 45 height 12
click at [254, 257] on link at bounding box center [260, 256] width 16 height 14
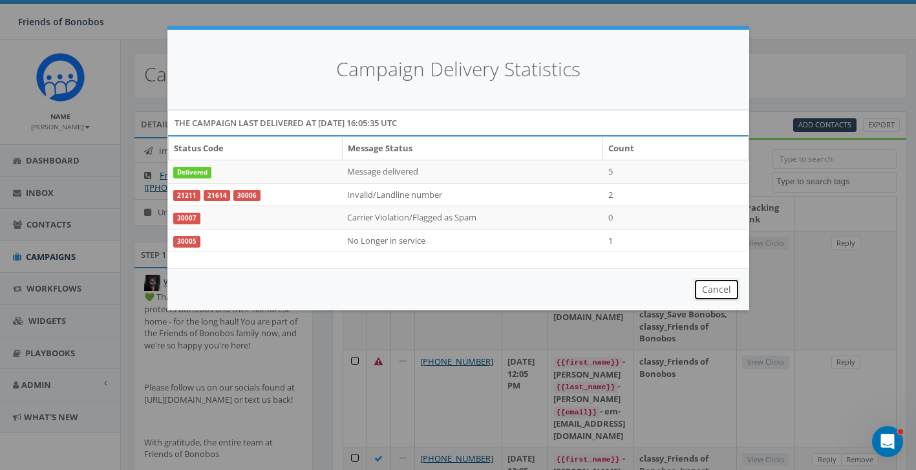
click at [732, 288] on button "Cancel" at bounding box center [716, 290] width 46 height 22
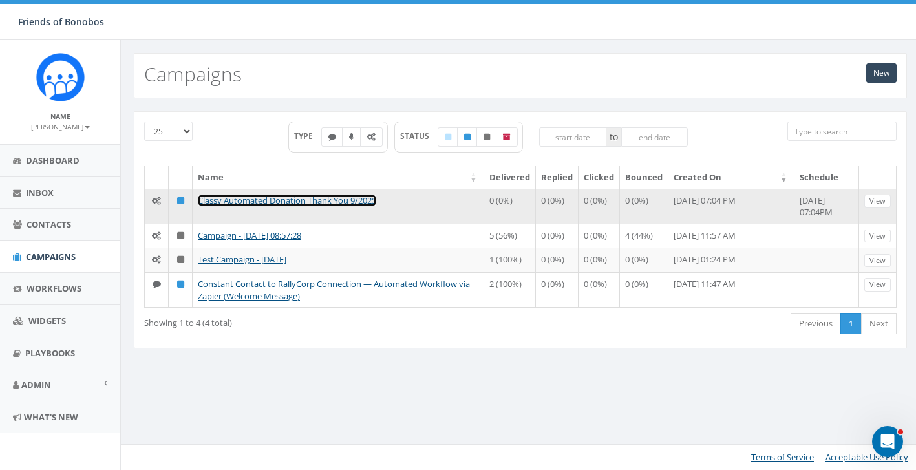
click at [272, 201] on link "Classy Automated Donation Thank You 9/2025" at bounding box center [287, 201] width 178 height 12
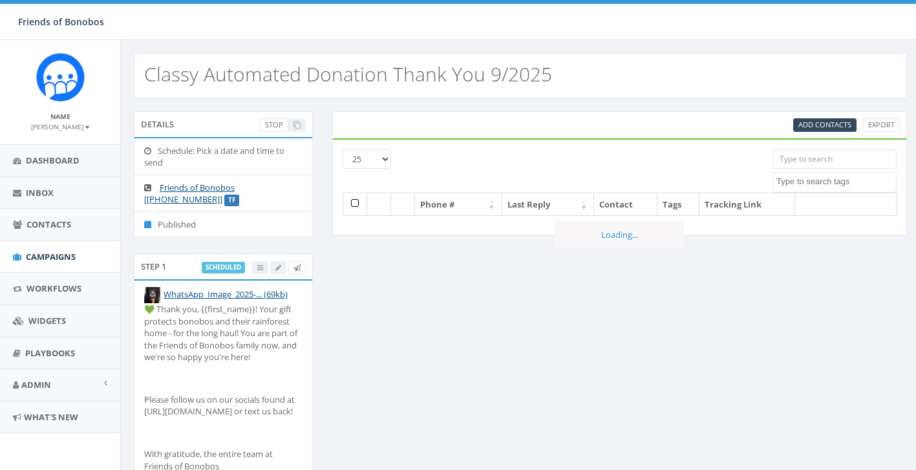
select select
